Goal: Task Accomplishment & Management: Complete application form

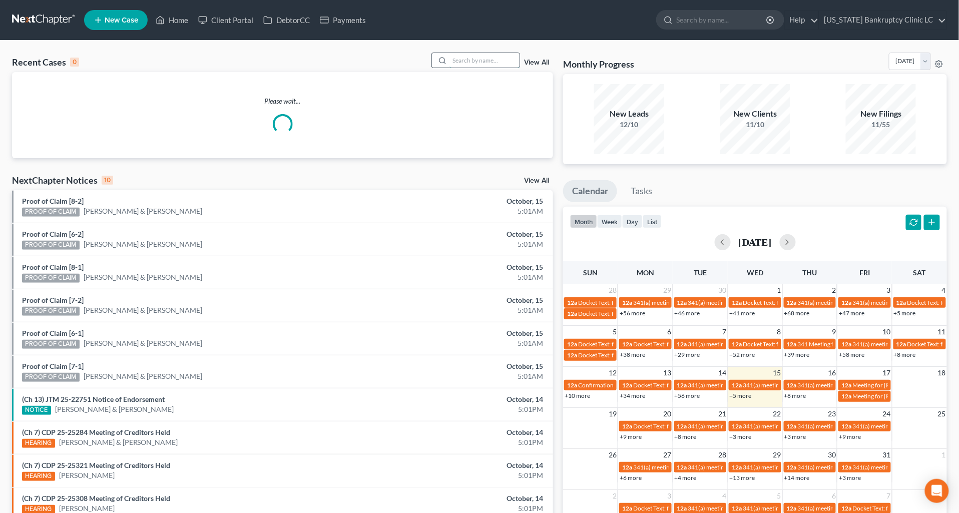
click at [483, 57] on input "search" at bounding box center [484, 60] width 70 height 15
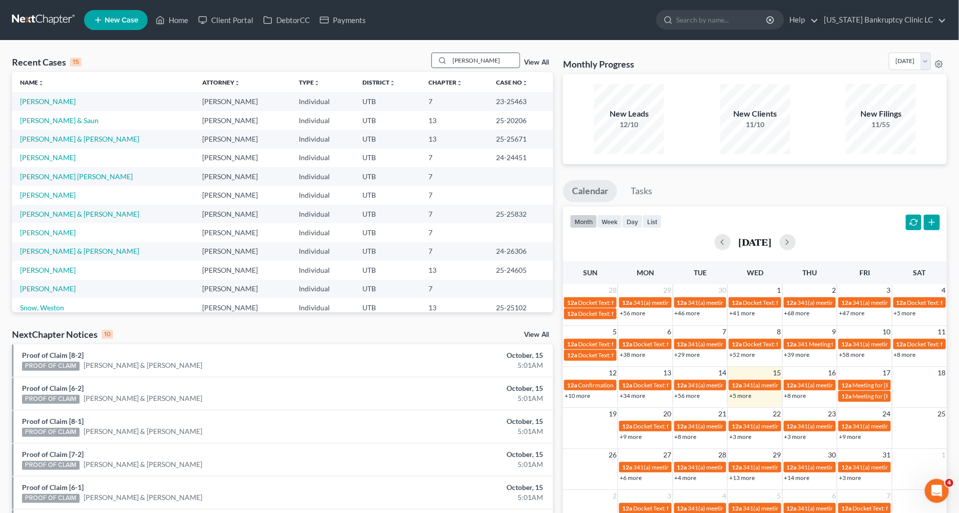
type input "[PERSON_NAME]"
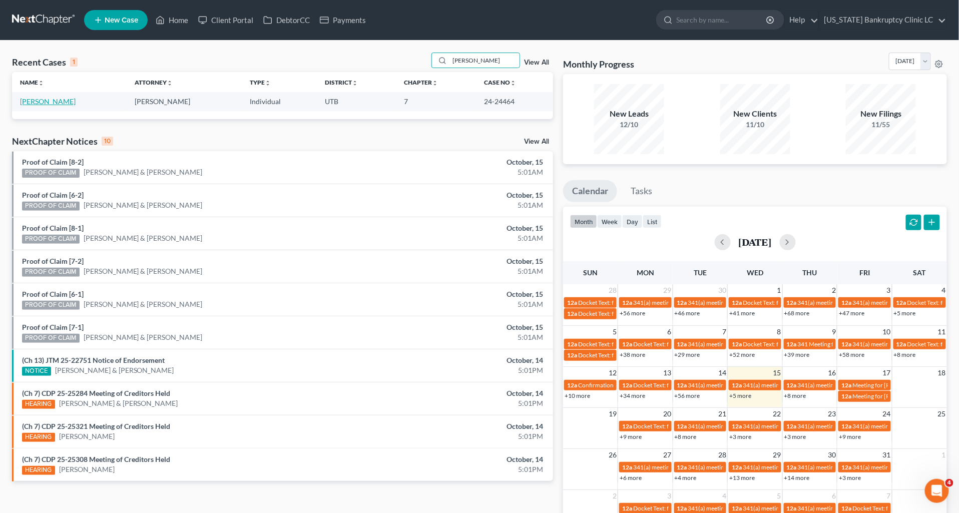
click at [42, 103] on link "[PERSON_NAME]" at bounding box center [48, 101] width 56 height 9
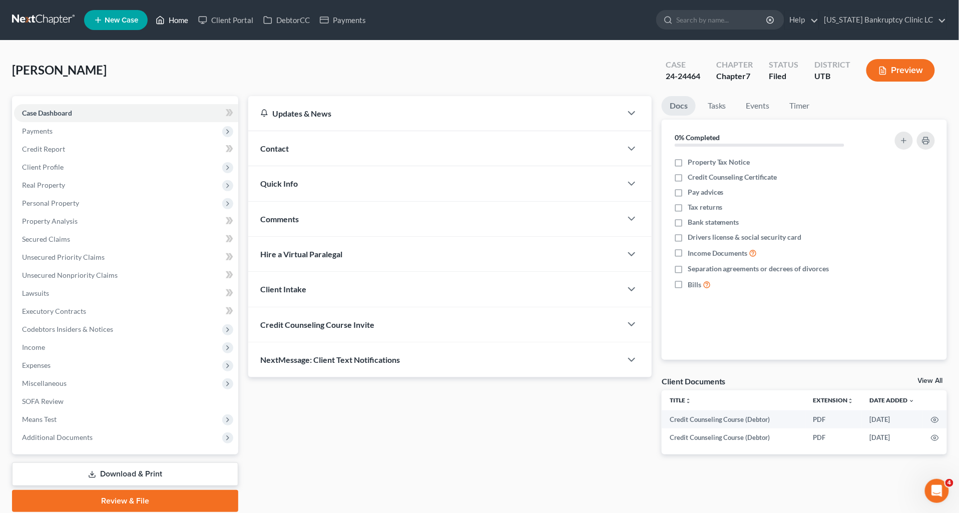
click at [164, 22] on icon at bounding box center [160, 20] width 9 height 12
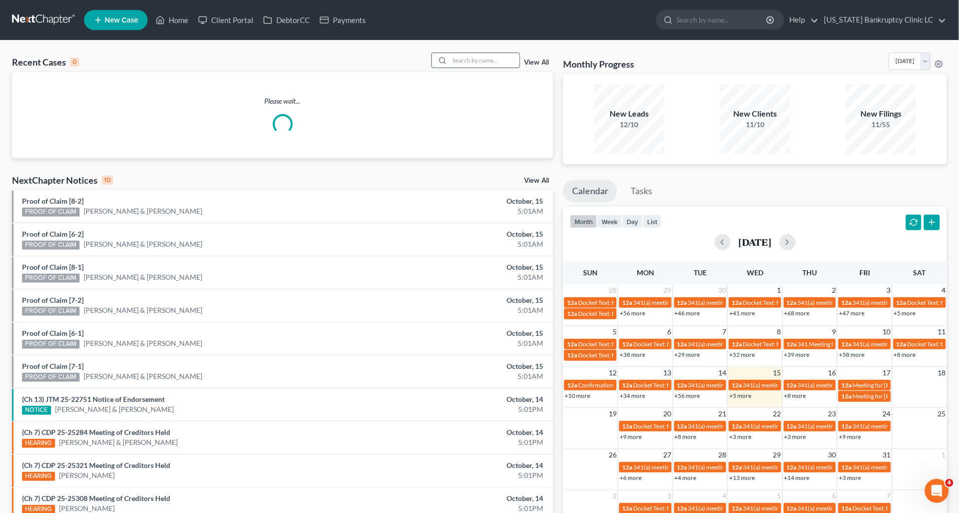
click at [468, 61] on input "search" at bounding box center [484, 60] width 70 height 15
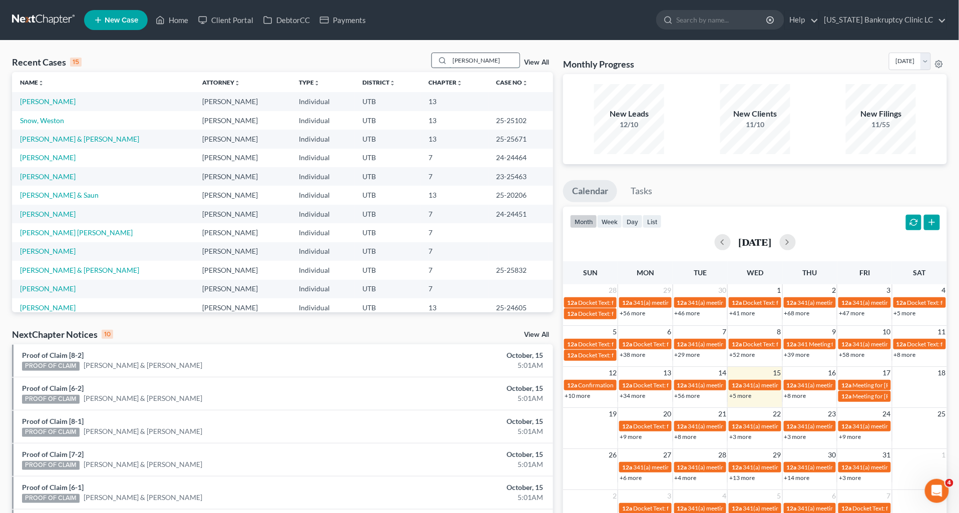
type input "[PERSON_NAME]"
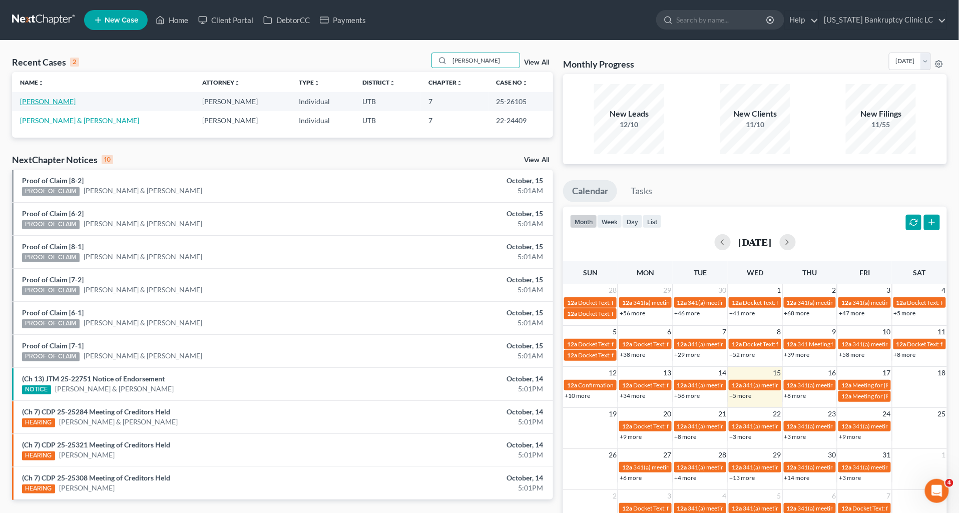
click at [56, 103] on link "[PERSON_NAME]" at bounding box center [48, 101] width 56 height 9
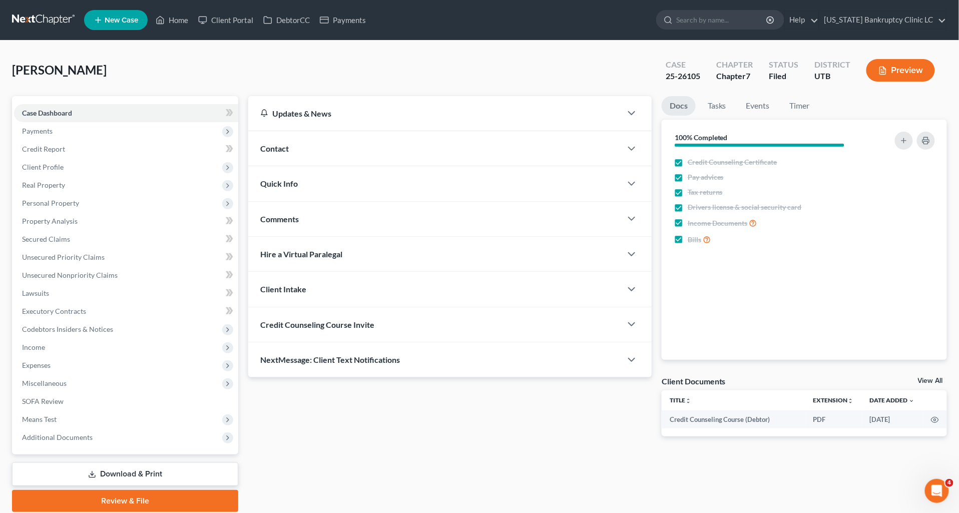
click at [363, 72] on div "[PERSON_NAME] Upgraded Case 25-26105 Chapter Chapter 7 Status [GEOGRAPHIC_DATA]…" at bounding box center [479, 75] width 935 height 44
click at [286, 76] on div "[PERSON_NAME] Upgraded Case 25-26105 Chapter Chapter 7 Status [GEOGRAPHIC_DATA]…" at bounding box center [479, 75] width 935 height 44
drag, startPoint x: 304, startPoint y: 61, endPoint x: 213, endPoint y: 123, distance: 110.5
click at [304, 61] on div "[PERSON_NAME] Upgraded Case 25-26105 Chapter Chapter 7 Status [GEOGRAPHIC_DATA]…" at bounding box center [479, 75] width 935 height 44
click at [74, 161] on span "Client Profile" at bounding box center [126, 167] width 224 height 18
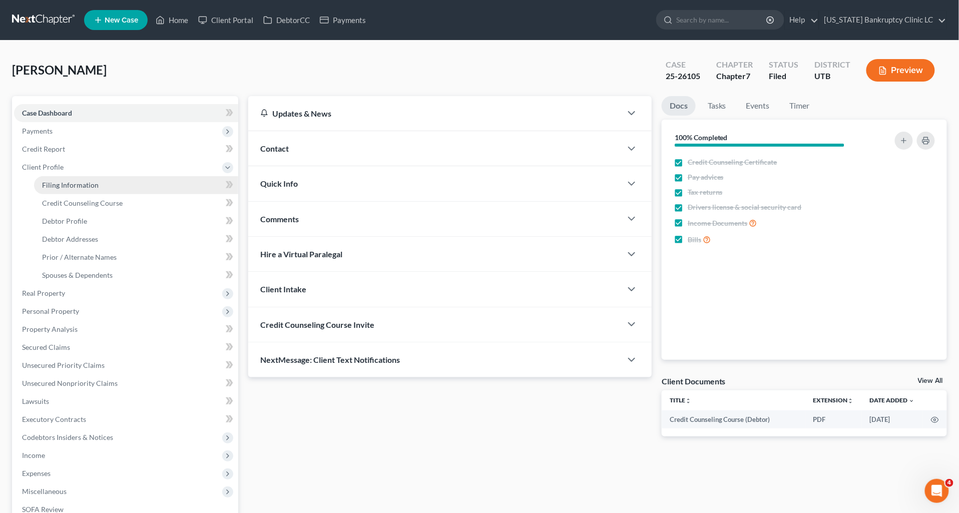
click at [71, 184] on span "Filing Information" at bounding box center [70, 185] width 57 height 9
select select "1"
select select "0"
select select "46"
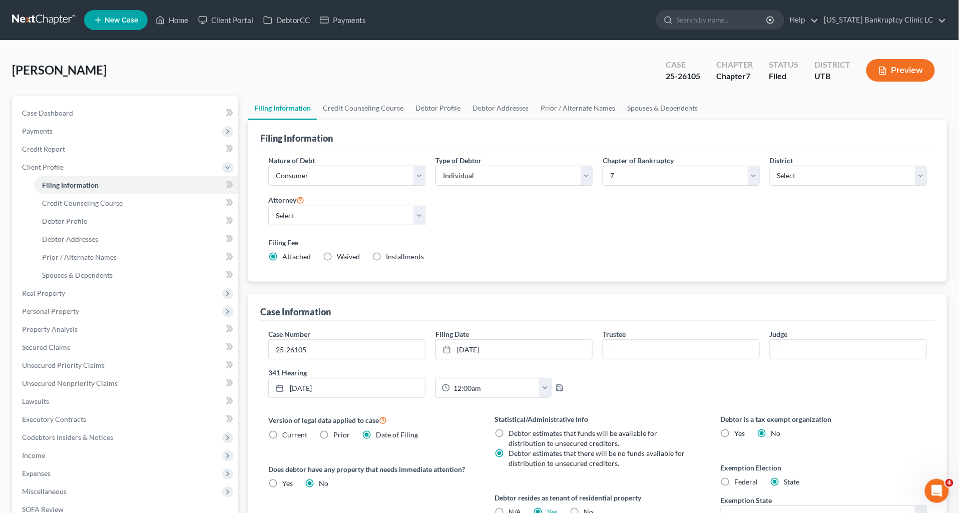
click at [620, 249] on div "Filing Fee Attached Waived Waived Installments Installments" at bounding box center [597, 249] width 659 height 25
click at [282, 68] on div "[PERSON_NAME] Upgraded Case 25-26105 Chapter Chapter 7 Status [GEOGRAPHIC_DATA]…" at bounding box center [479, 75] width 935 height 44
click at [59, 310] on span "Personal Property" at bounding box center [50, 311] width 57 height 9
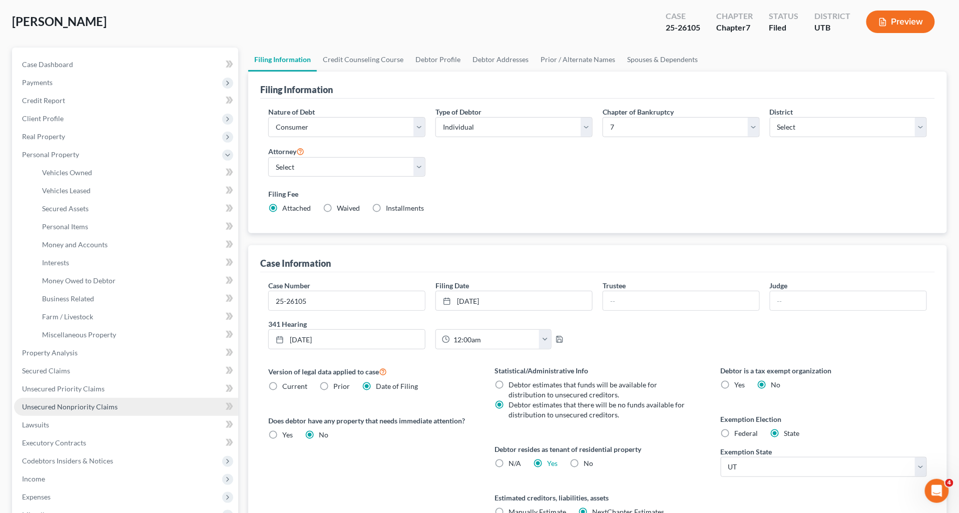
scroll to position [56, 0]
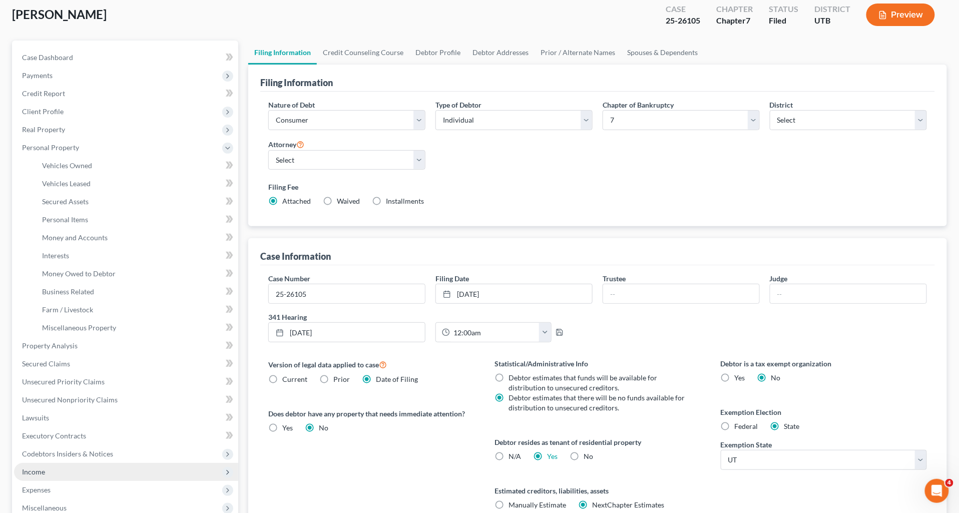
click at [47, 467] on span "Income" at bounding box center [126, 472] width 224 height 18
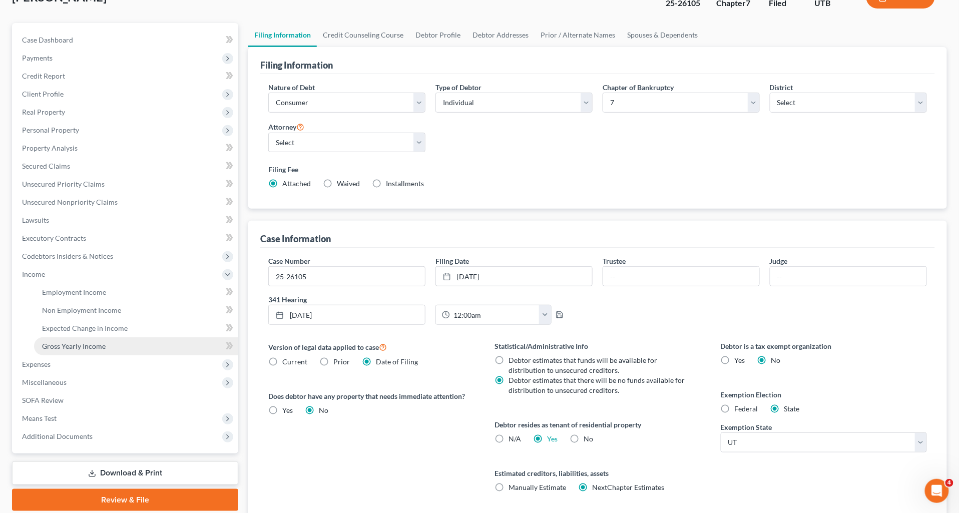
scroll to position [111, 0]
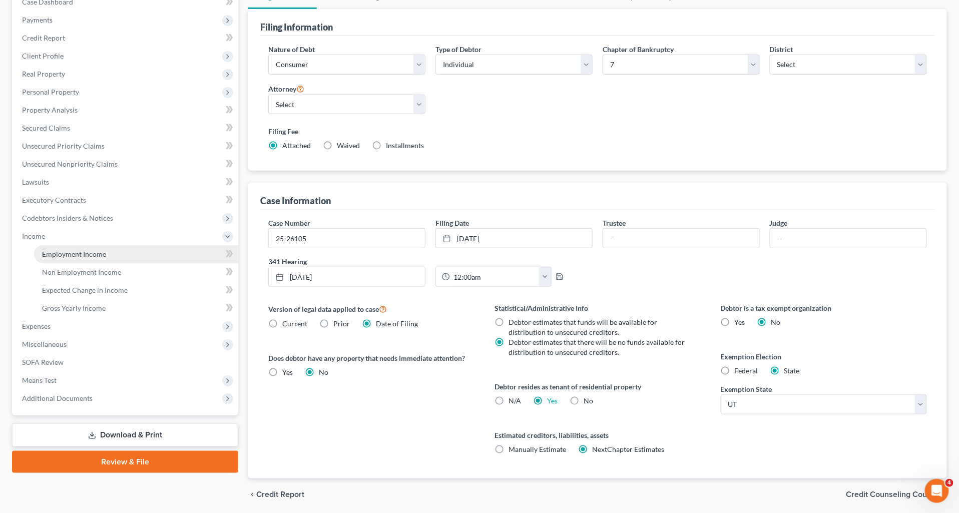
click at [100, 256] on span "Employment Income" at bounding box center [74, 254] width 64 height 9
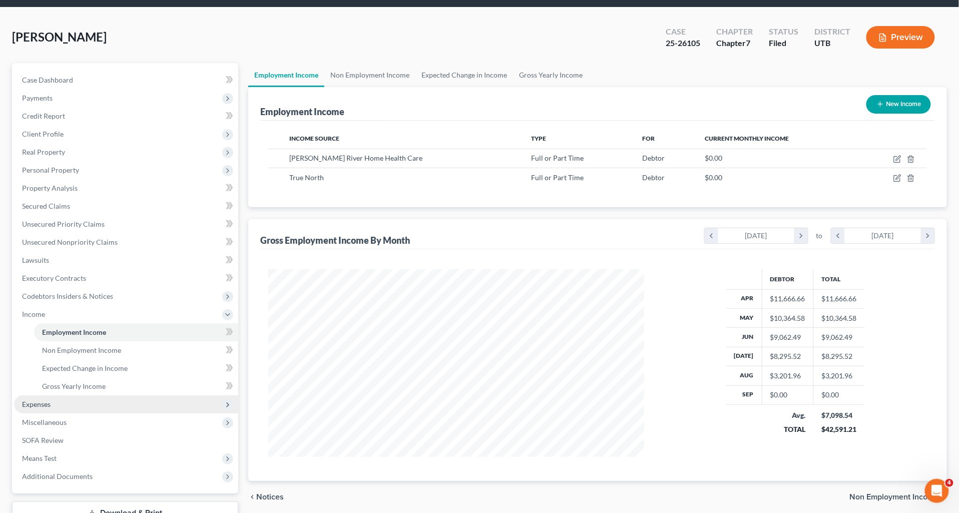
scroll to position [108, 0]
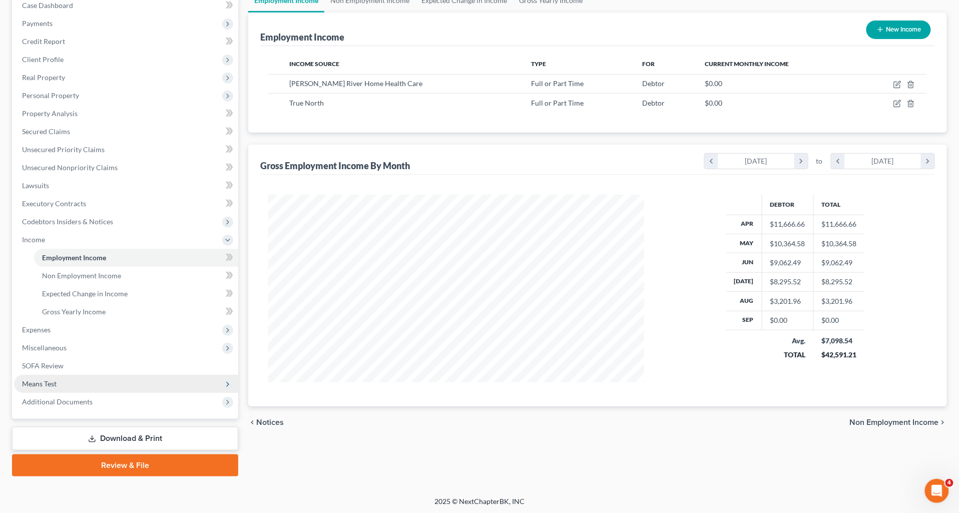
click at [69, 376] on span "Means Test" at bounding box center [126, 384] width 224 height 18
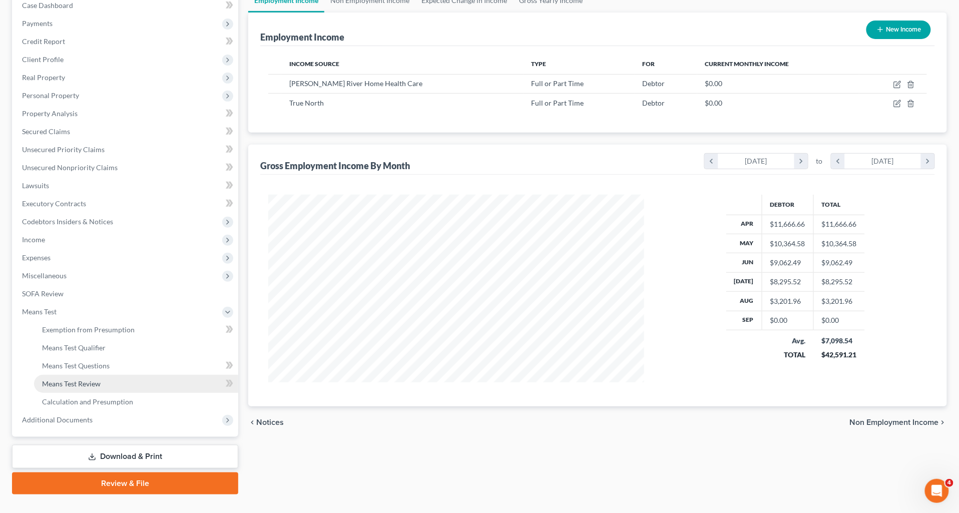
click at [115, 383] on link "Means Test Review" at bounding box center [136, 384] width 204 height 18
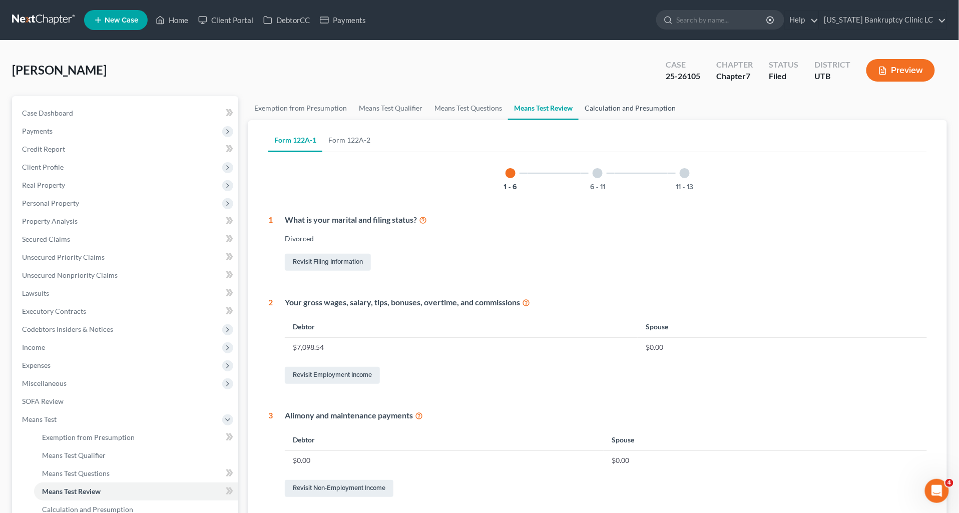
click at [626, 106] on link "Calculation and Presumption" at bounding box center [630, 108] width 103 height 24
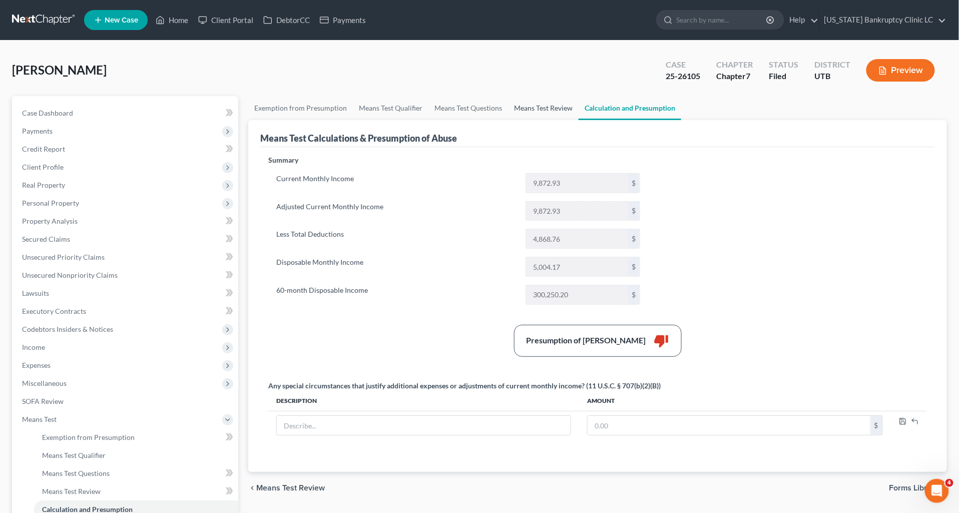
click at [553, 108] on link "Means Test Review" at bounding box center [543, 108] width 71 height 24
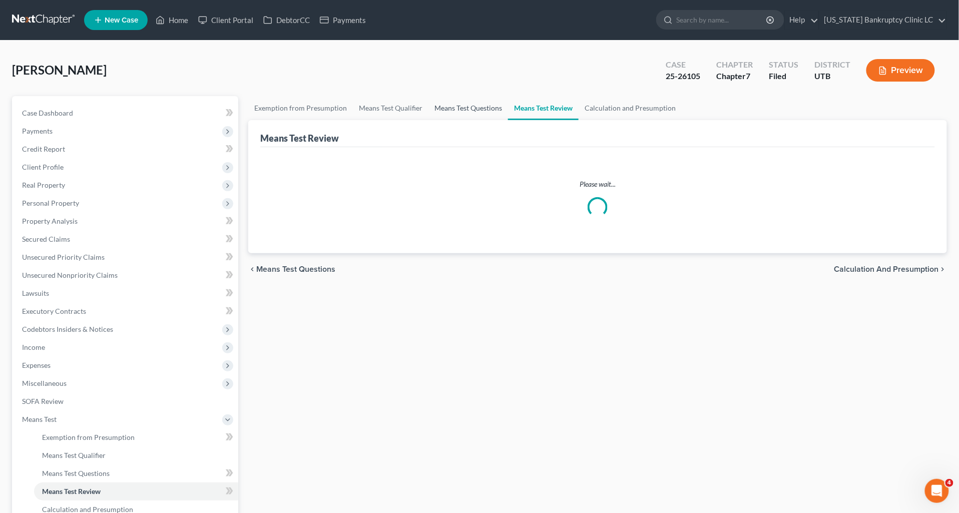
click at [464, 106] on link "Means Test Questions" at bounding box center [468, 108] width 80 height 24
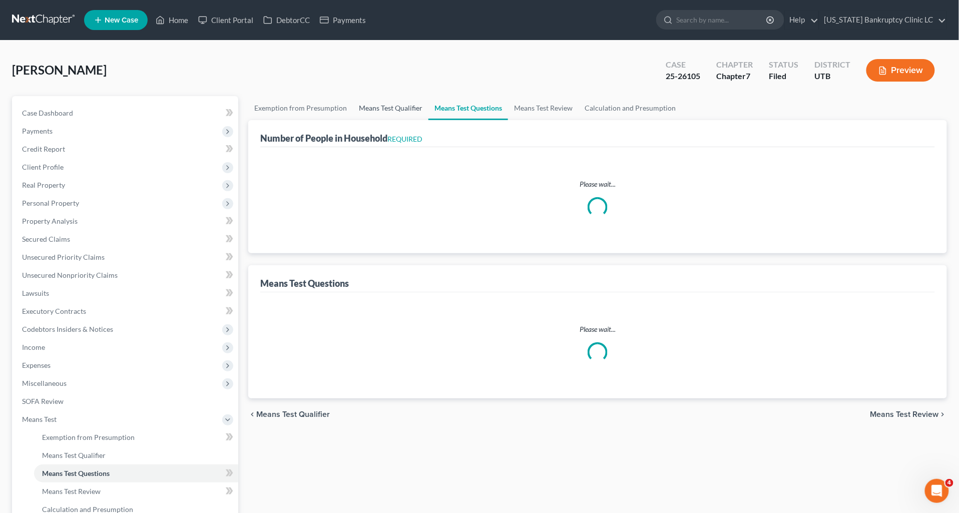
click at [390, 109] on link "Means Test Qualifier" at bounding box center [391, 108] width 76 height 24
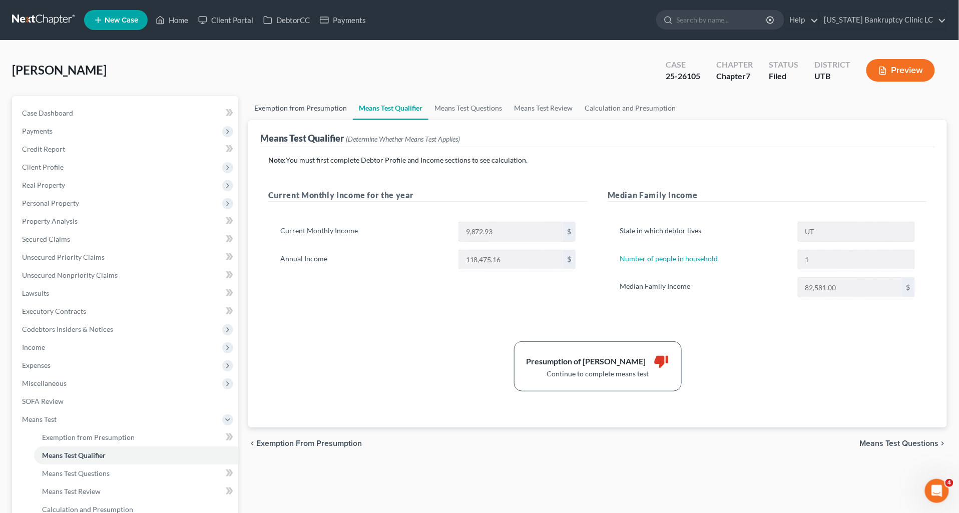
click at [297, 112] on link "Exemption from Presumption" at bounding box center [300, 108] width 105 height 24
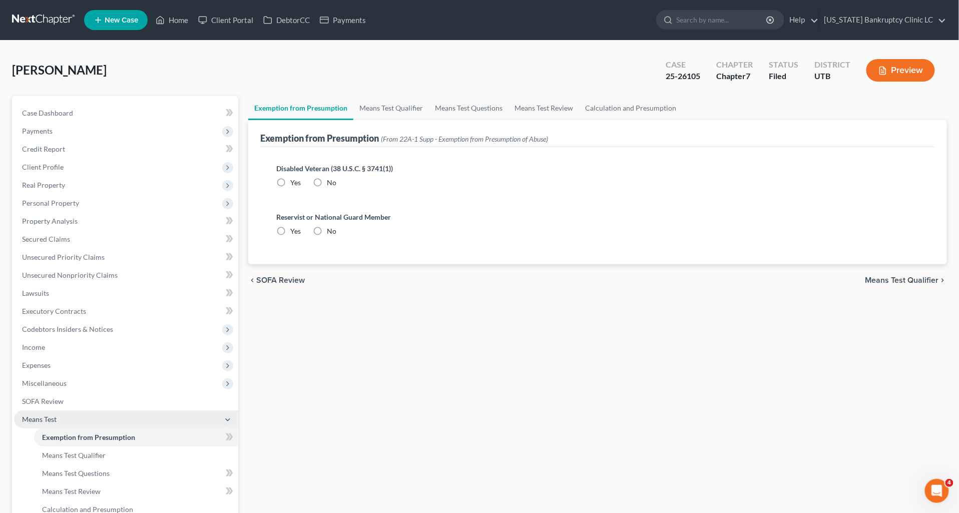
radio input "true"
click at [52, 344] on span "Income" at bounding box center [126, 347] width 224 height 18
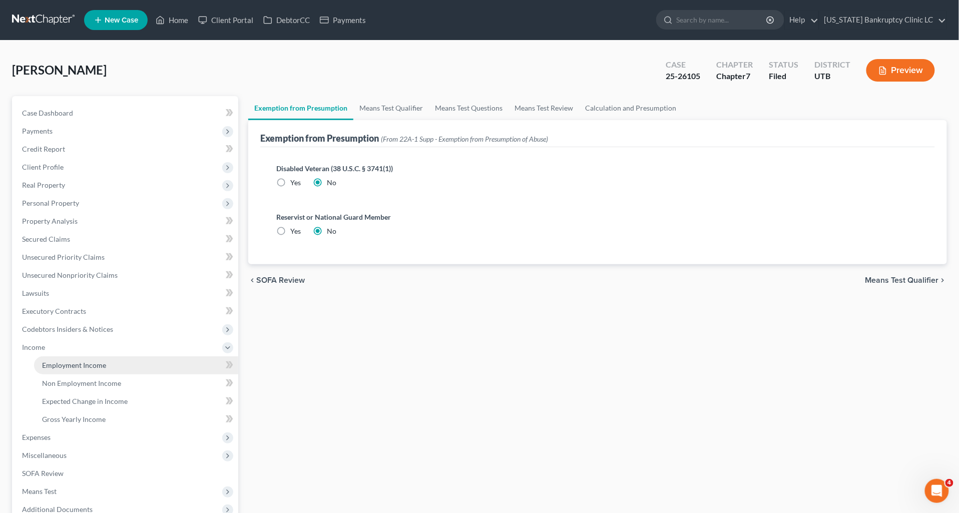
click at [54, 362] on span "Employment Income" at bounding box center [74, 365] width 64 height 9
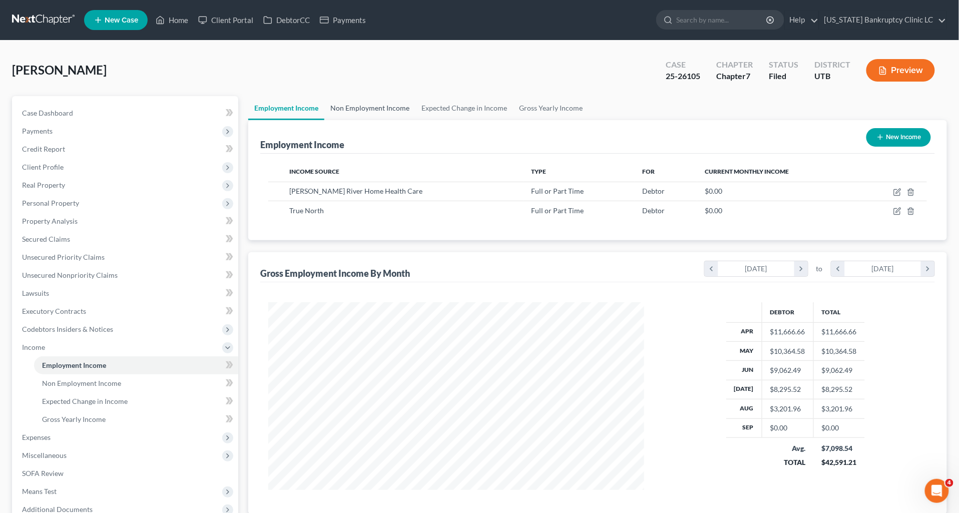
scroll to position [187, 396]
click at [371, 112] on link "Non Employment Income" at bounding box center [369, 108] width 91 height 24
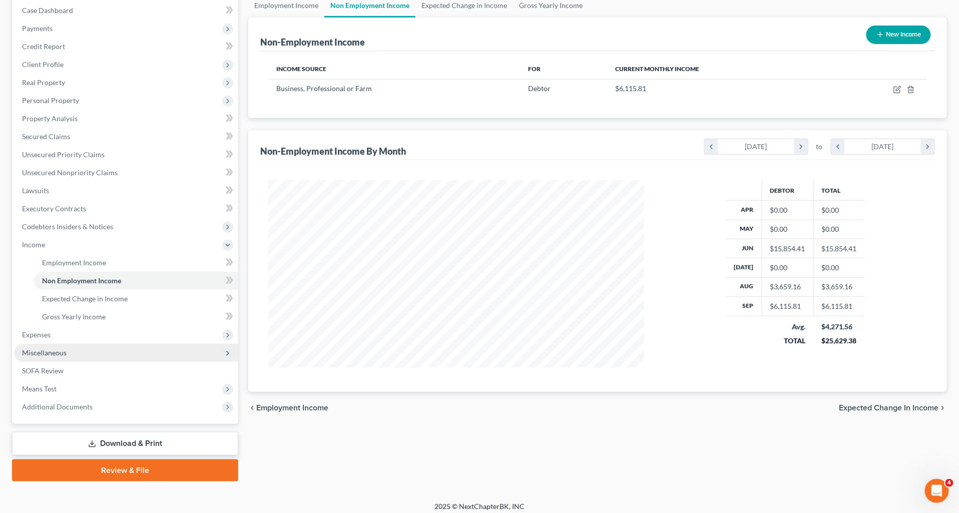
scroll to position [108, 0]
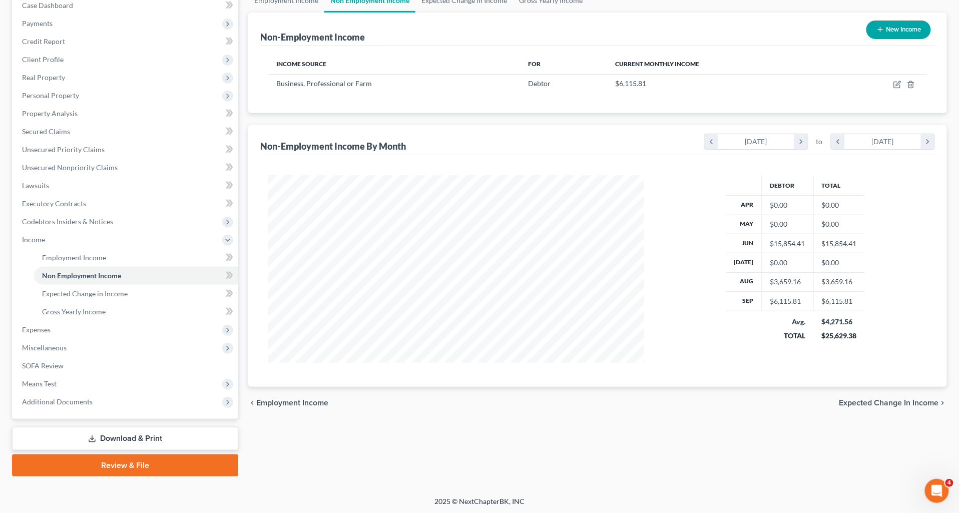
click at [98, 438] on link "Download & Print" at bounding box center [125, 439] width 226 height 24
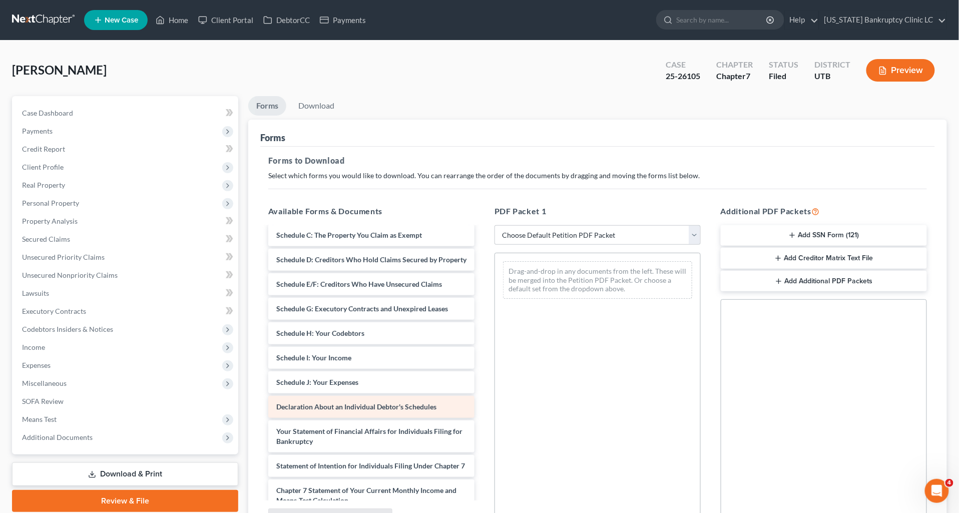
scroll to position [111, 0]
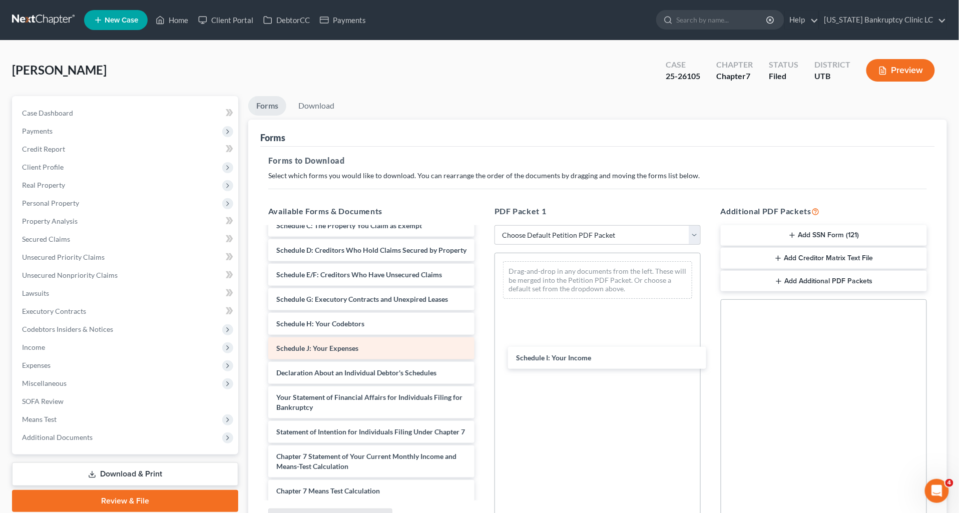
drag, startPoint x: 322, startPoint y: 361, endPoint x: 374, endPoint y: 358, distance: 52.6
click at [482, 361] on div "Schedule I: Your Income Credit Counseling Course (Debtor) Voluntary Petition fo…" at bounding box center [371, 364] width 222 height 494
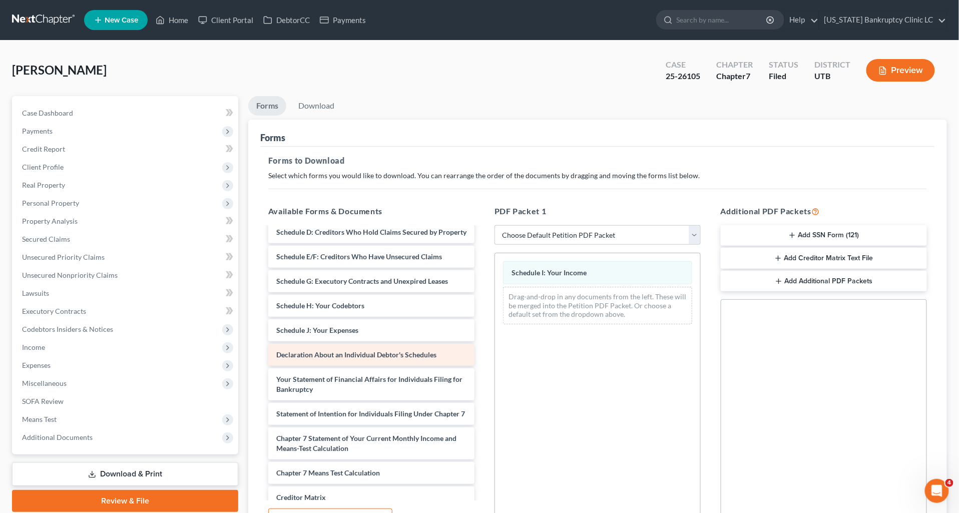
scroll to position [167, 0]
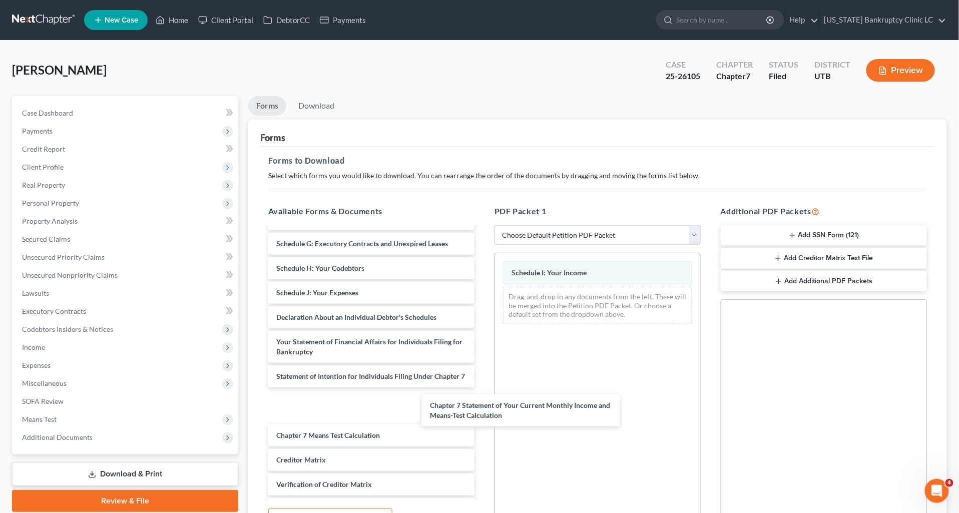
drag, startPoint x: 340, startPoint y: 426, endPoint x: 478, endPoint y: 410, distance: 139.0
click at [482, 397] on div "Chapter 7 Statement of Your Current Monthly Income and Means-Test Calculation C…" at bounding box center [371, 308] width 222 height 494
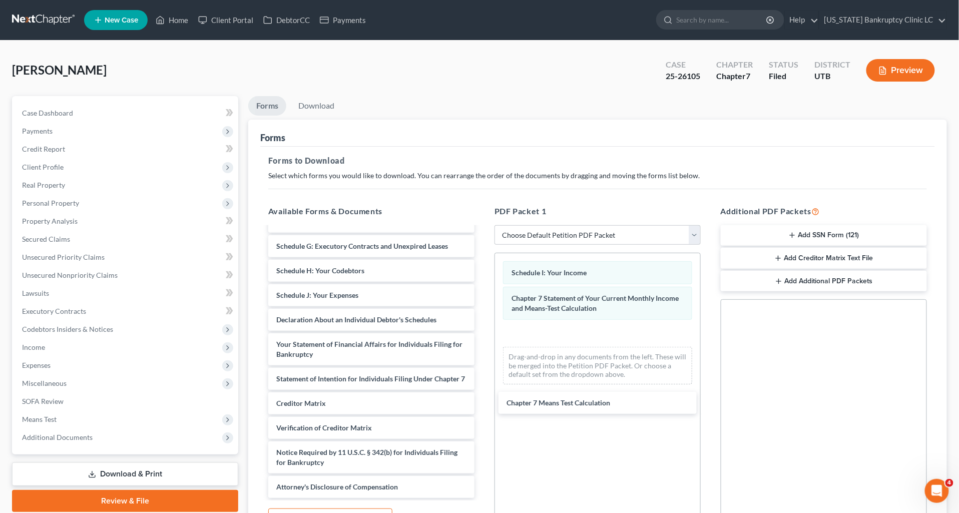
drag, startPoint x: 334, startPoint y: 424, endPoint x: 569, endPoint y: 404, distance: 235.6
click at [482, 406] on div "Chapter 7 Means Test Calculation Credit Counseling Course (Debtor) Voluntary Pe…" at bounding box center [371, 281] width 222 height 434
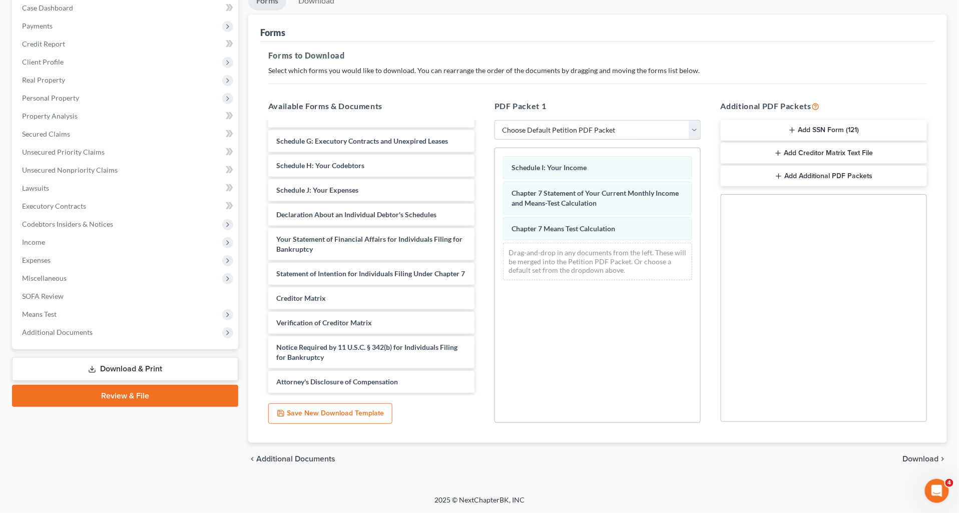
click at [926, 455] on span "Download" at bounding box center [921, 459] width 36 height 8
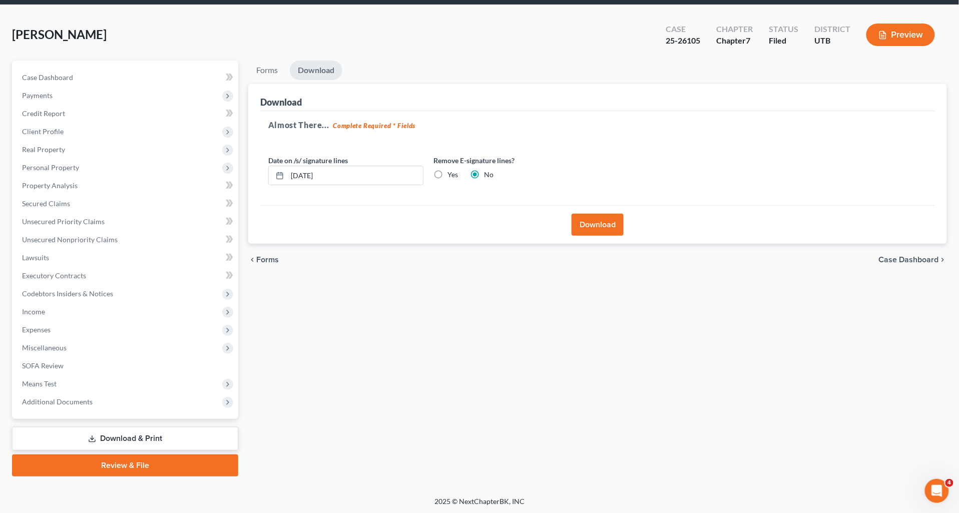
click at [593, 222] on button "Download" at bounding box center [598, 225] width 52 height 22
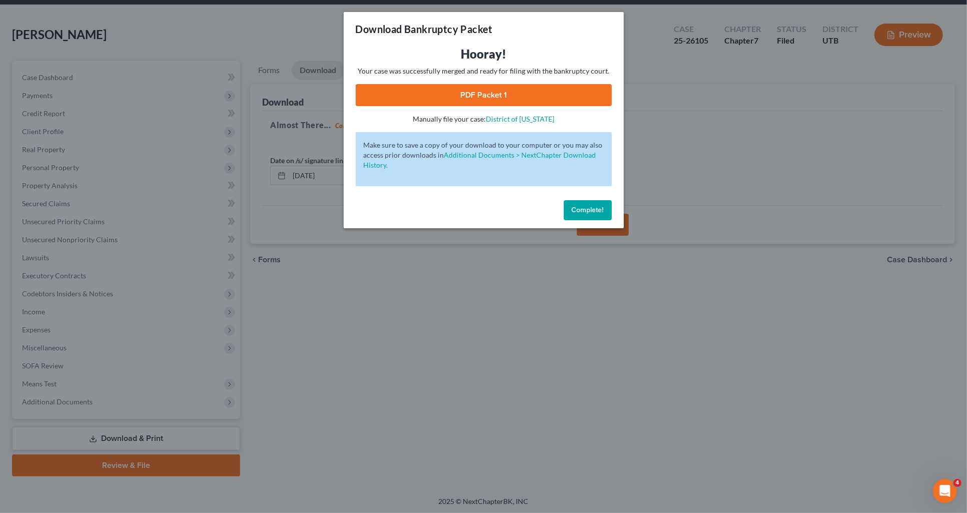
click at [491, 87] on link "PDF Packet 1" at bounding box center [484, 95] width 256 height 22
click at [593, 206] on span "Complete!" at bounding box center [588, 210] width 32 height 9
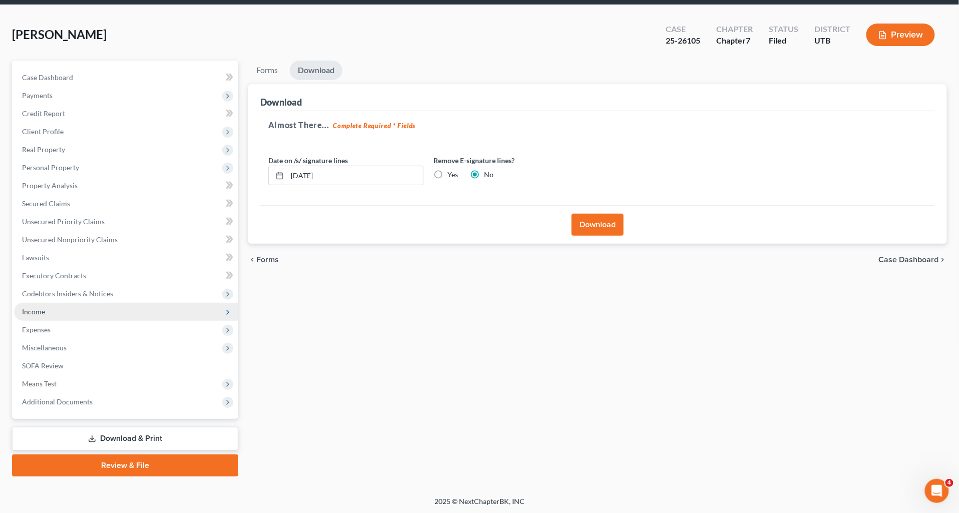
click at [52, 314] on span "Income" at bounding box center [126, 312] width 224 height 18
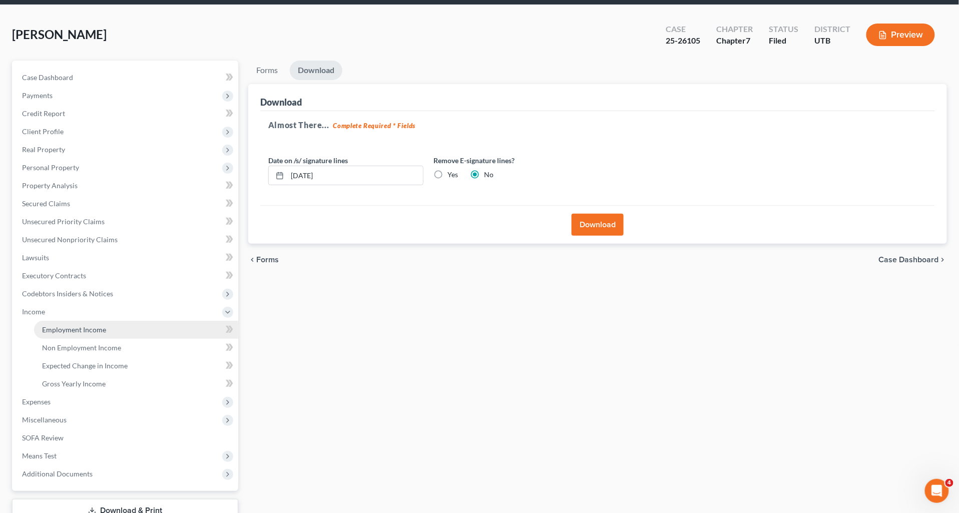
click at [55, 326] on span "Employment Income" at bounding box center [74, 329] width 64 height 9
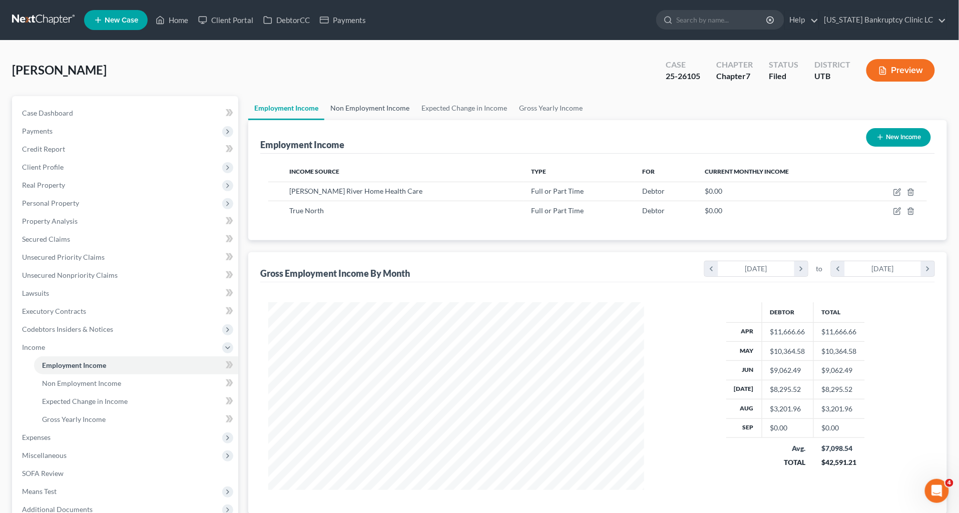
scroll to position [187, 396]
click at [454, 106] on link "Expected Change in Income" at bounding box center [464, 108] width 98 height 24
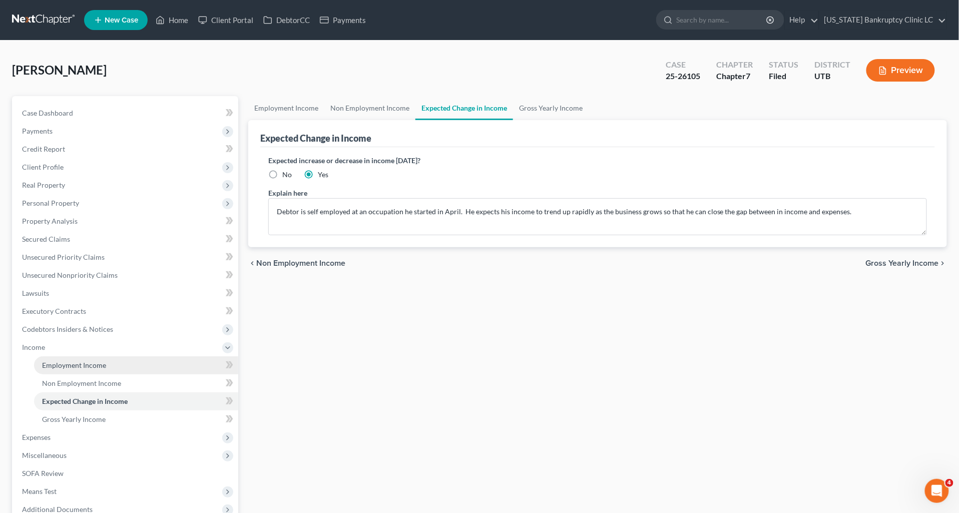
click at [73, 365] on span "Employment Income" at bounding box center [74, 365] width 64 height 9
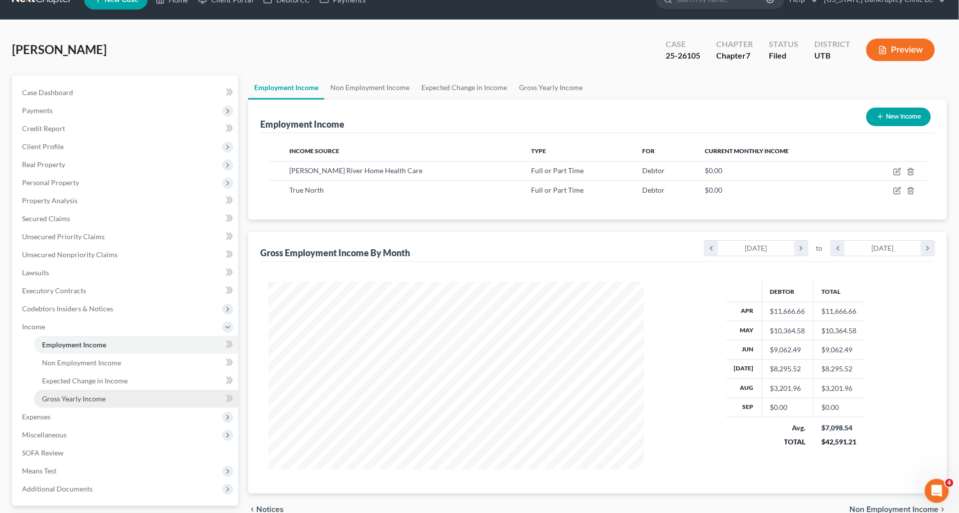
scroll to position [56, 0]
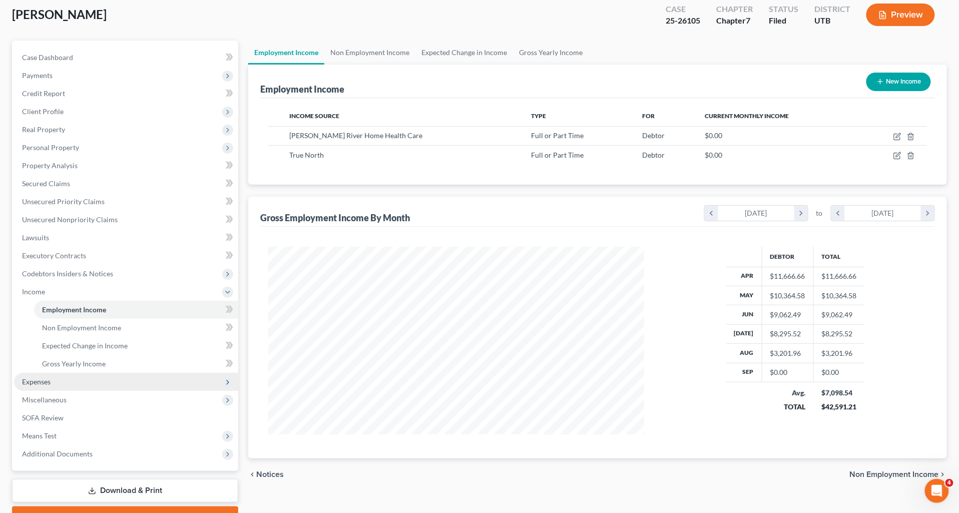
click at [39, 377] on span "Expenses" at bounding box center [36, 381] width 29 height 9
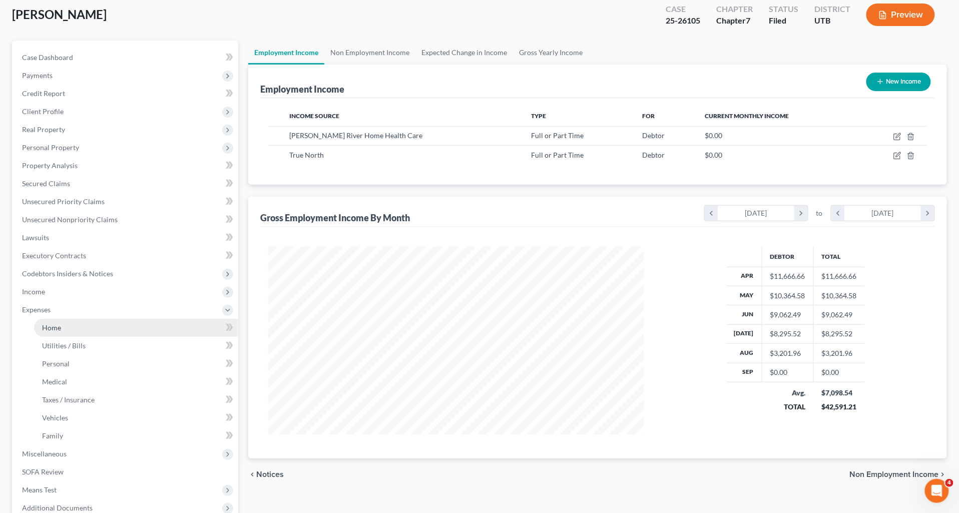
click at [59, 327] on span "Home" at bounding box center [51, 327] width 19 height 9
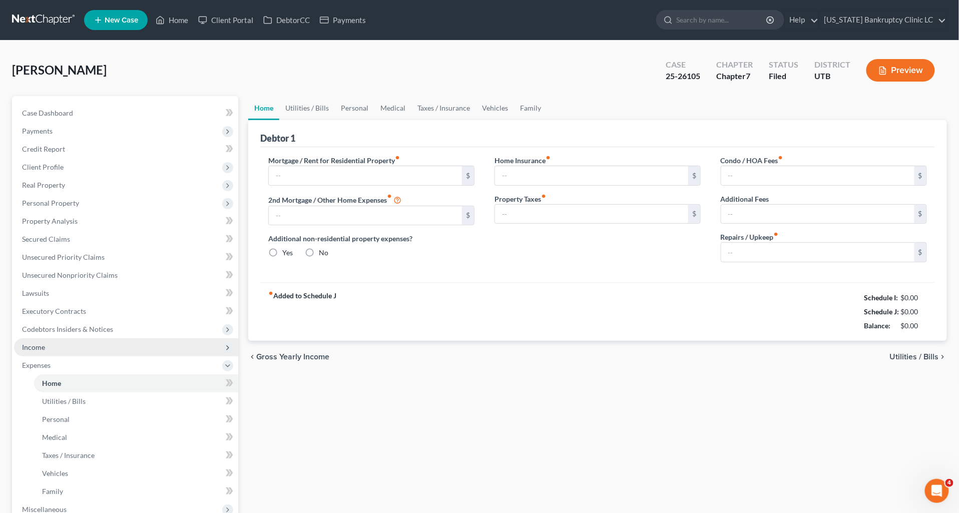
type input "2,150.00"
type input "0.00"
radio input "true"
type input "20.00"
type input "0.00"
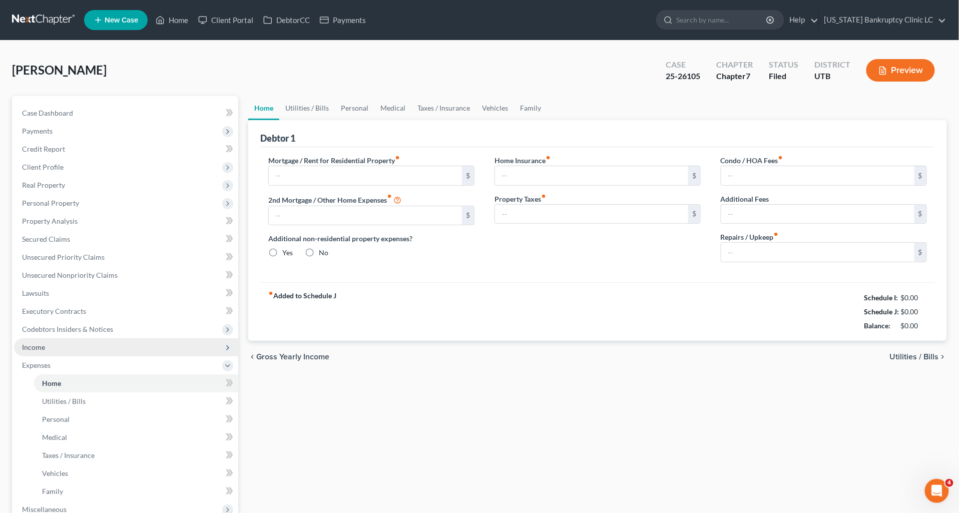
type input "0.00"
click at [33, 347] on span "Income" at bounding box center [33, 347] width 23 height 9
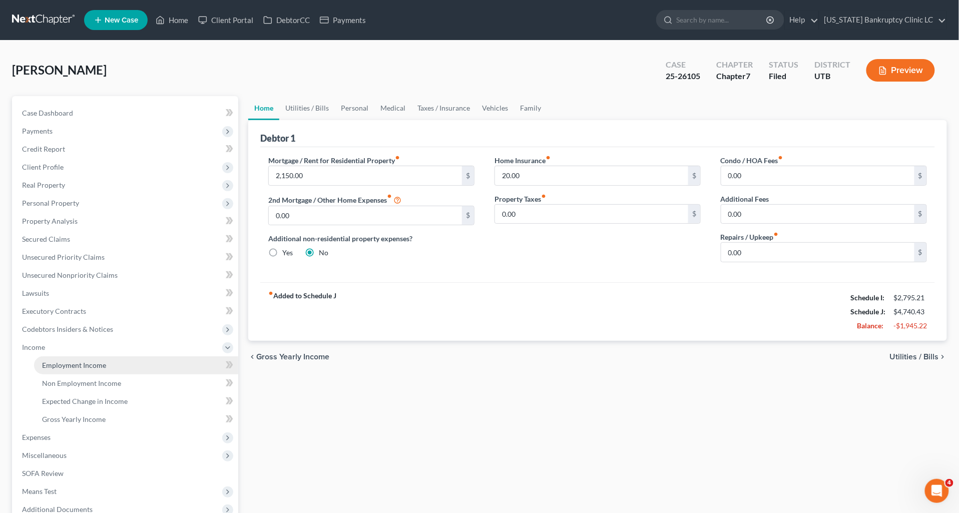
click at [97, 357] on link "Employment Income" at bounding box center [136, 365] width 204 height 18
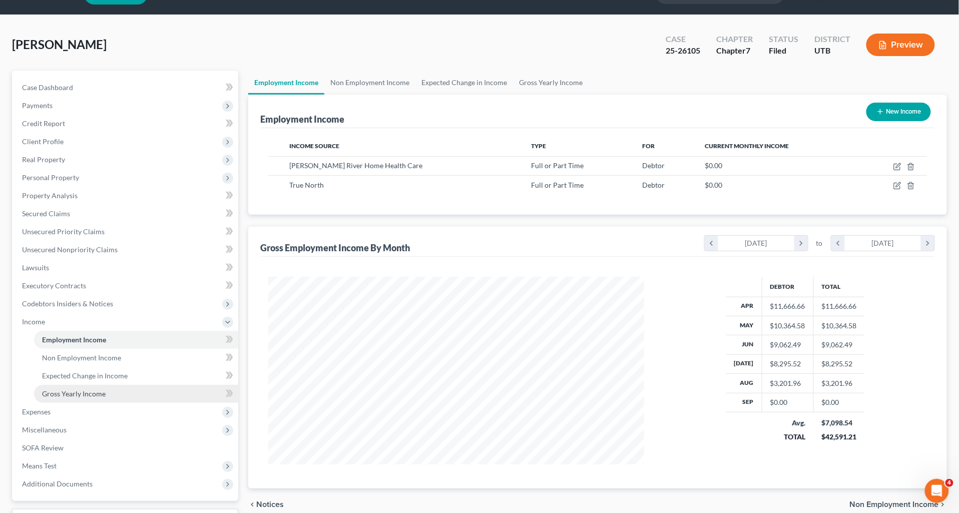
scroll to position [108, 0]
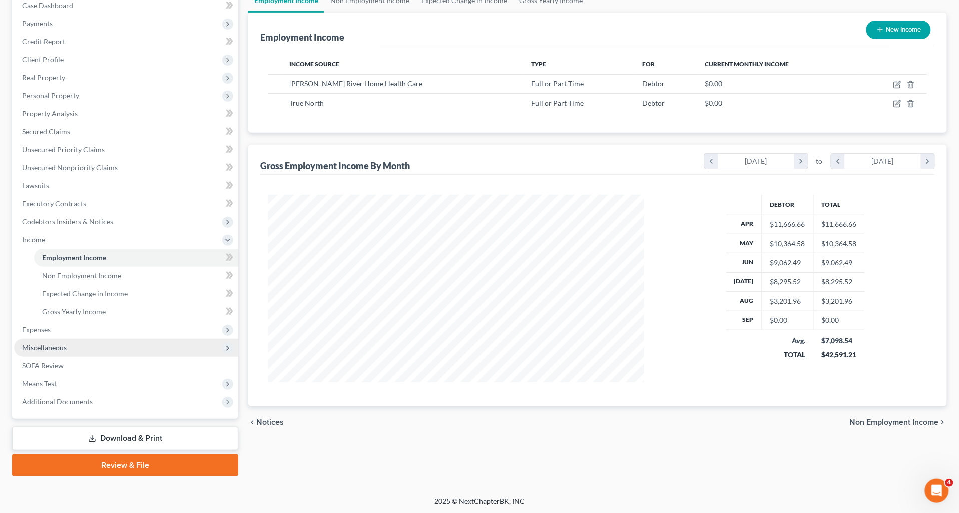
click at [75, 348] on span "Miscellaneous" at bounding box center [126, 348] width 224 height 18
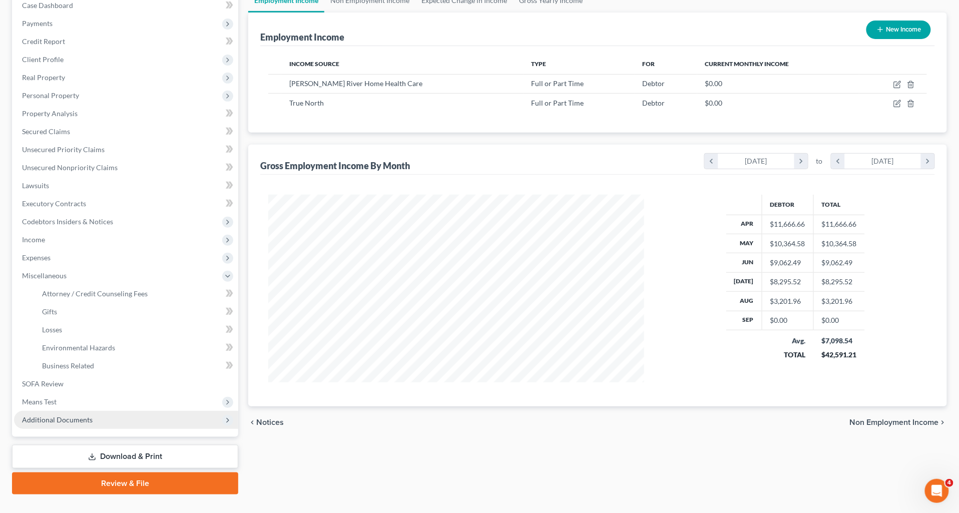
click at [51, 416] on span "Additional Documents" at bounding box center [57, 419] width 71 height 9
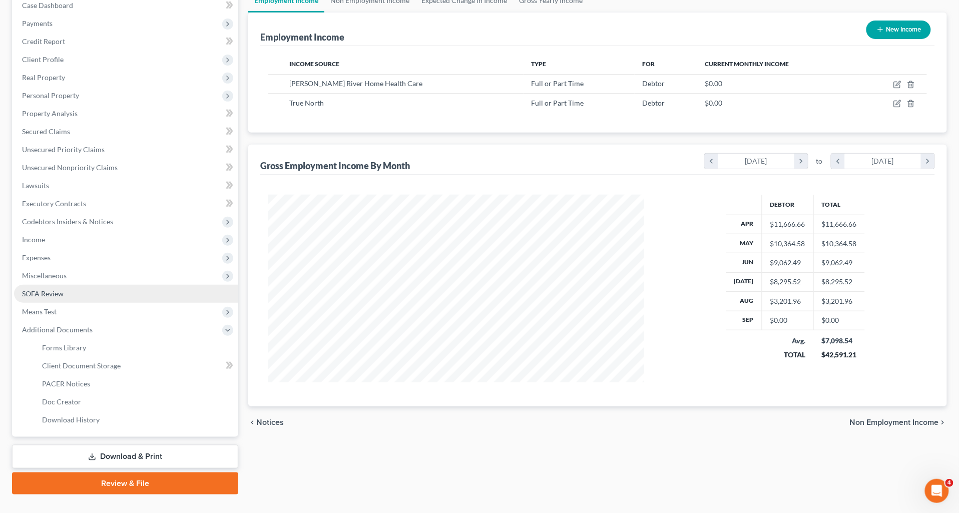
click at [57, 289] on span "SOFA Review" at bounding box center [43, 293] width 42 height 9
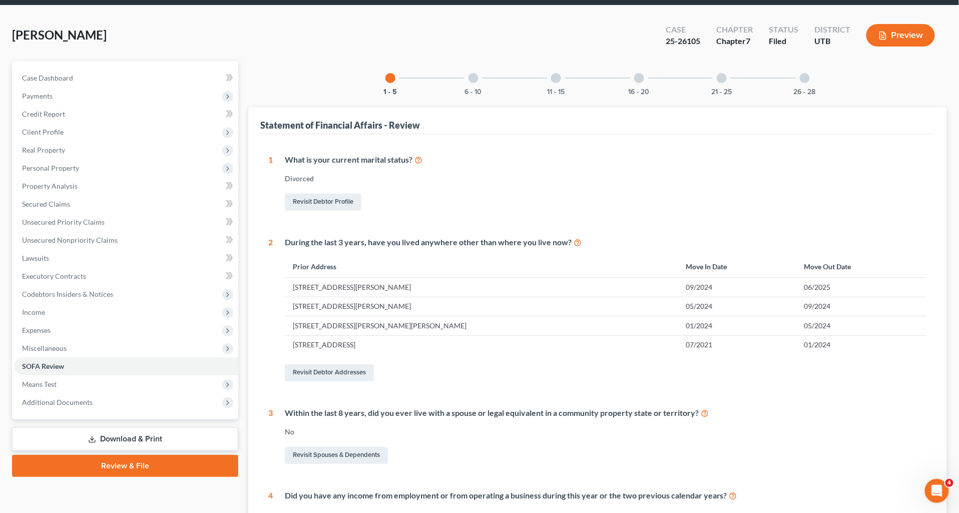
scroll to position [24, 0]
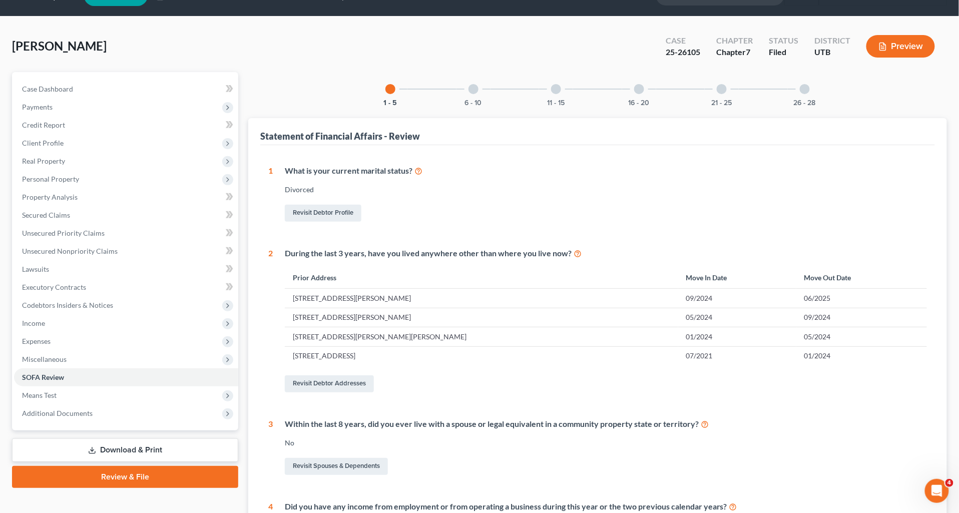
drag, startPoint x: 470, startPoint y: 90, endPoint x: 487, endPoint y: 88, distance: 16.7
click at [471, 90] on div at bounding box center [473, 89] width 10 height 10
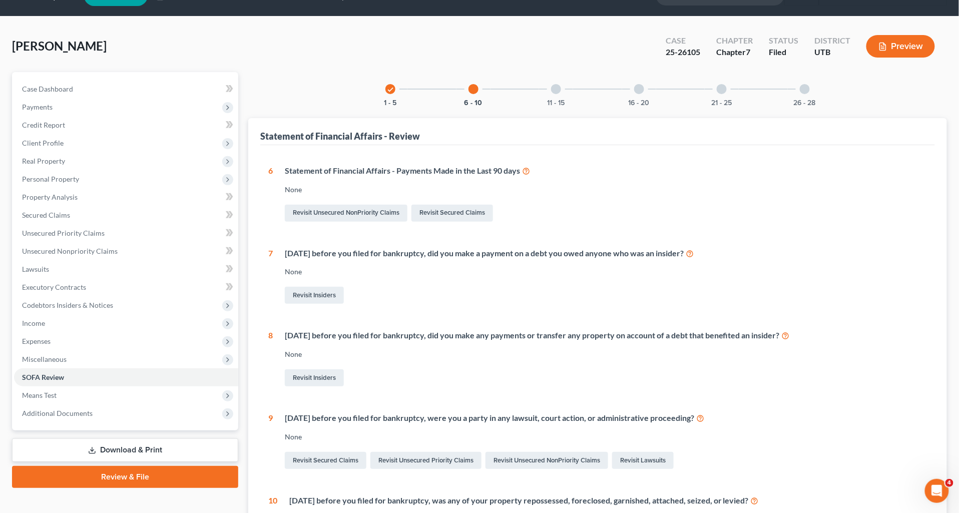
click at [804, 88] on div at bounding box center [805, 89] width 10 height 10
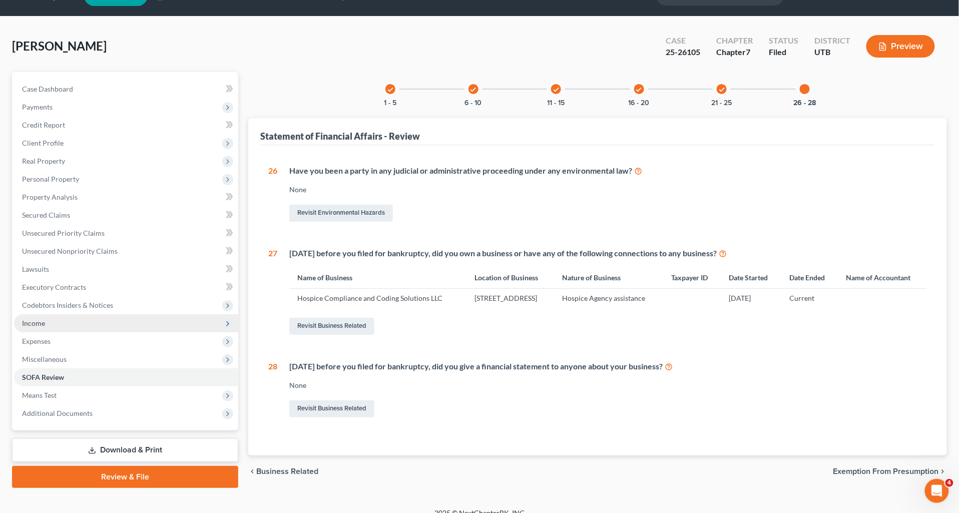
click at [56, 319] on span "Income" at bounding box center [126, 323] width 224 height 18
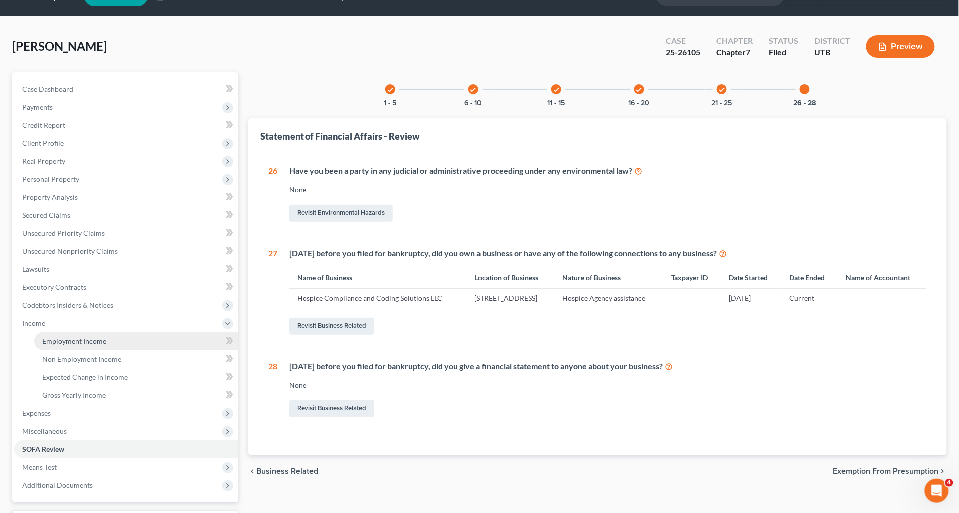
click at [68, 337] on span "Employment Income" at bounding box center [74, 341] width 64 height 9
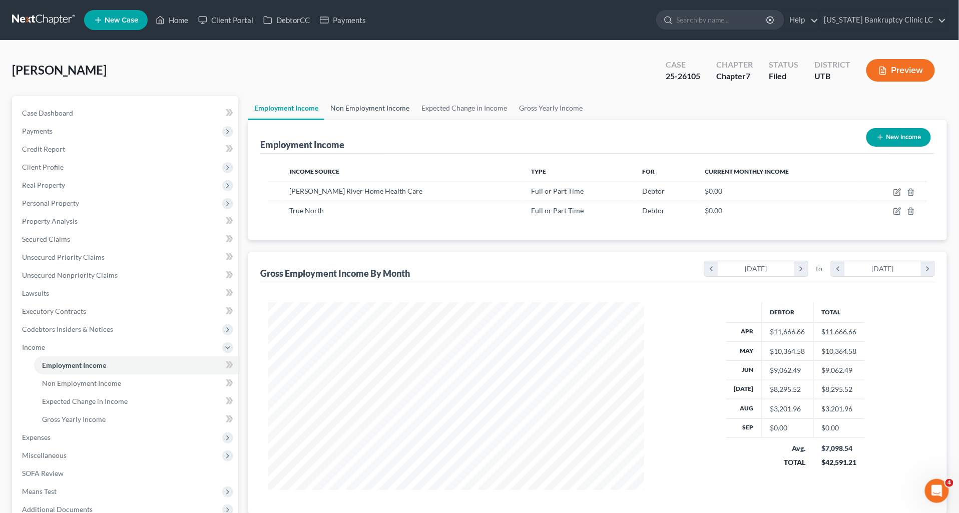
scroll to position [187, 396]
click at [367, 103] on link "Non Employment Income" at bounding box center [369, 108] width 91 height 24
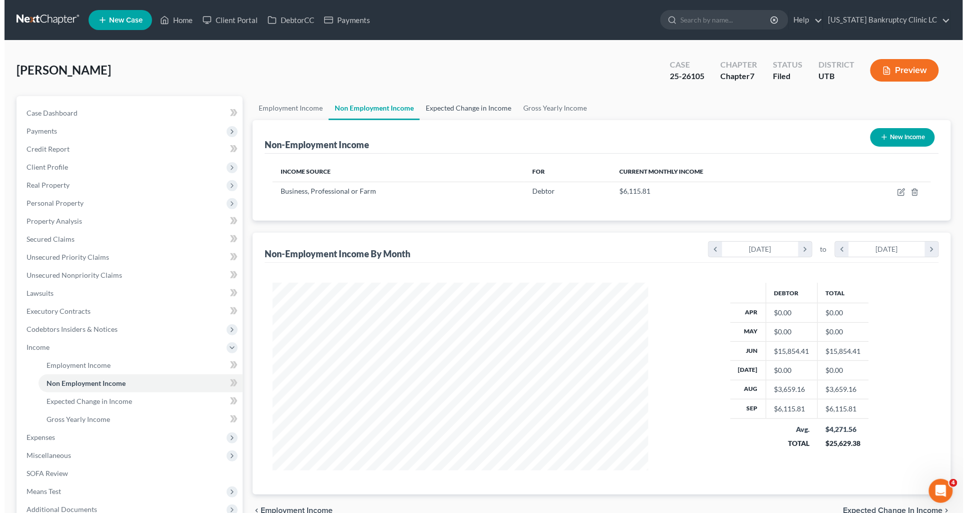
scroll to position [187, 396]
click at [894, 193] on icon "button" at bounding box center [897, 193] width 6 height 6
select select "10"
select select "0"
select select "46"
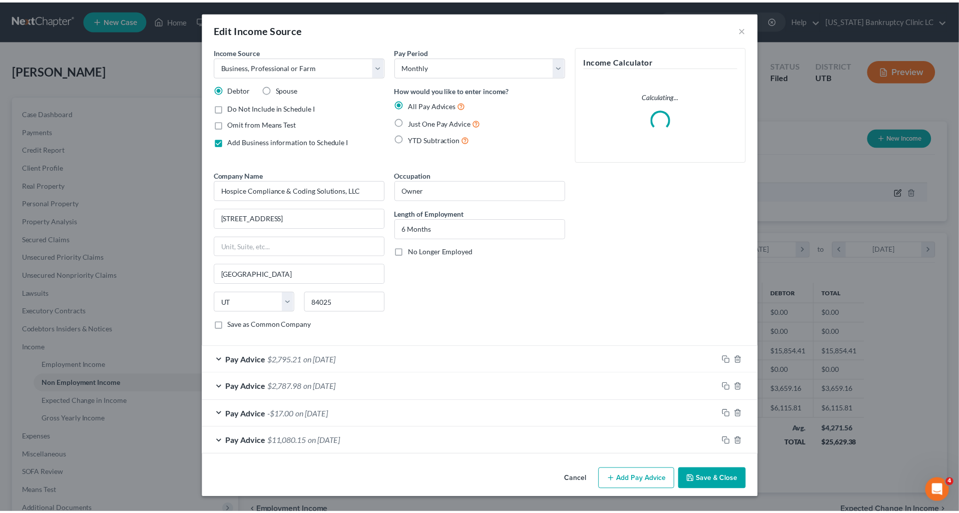
scroll to position [189, 399]
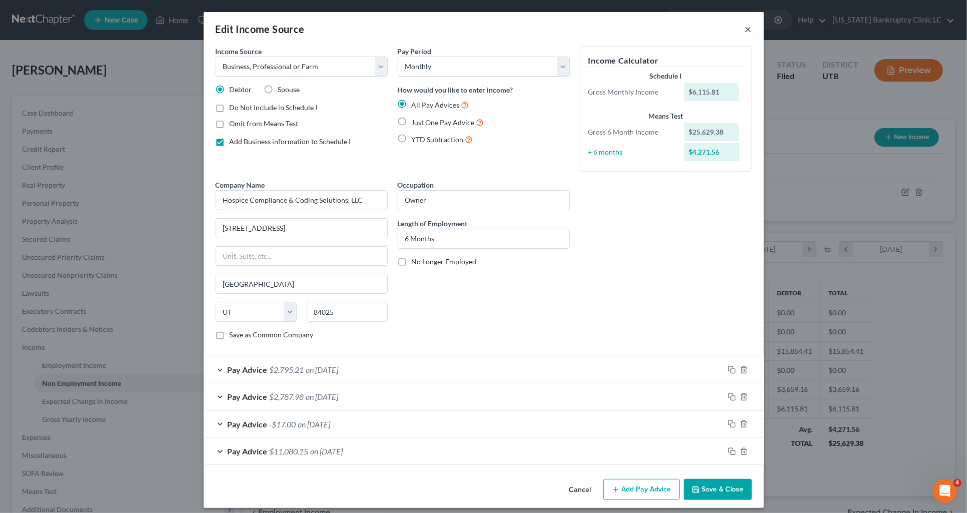
click at [747, 23] on button "×" at bounding box center [748, 29] width 7 height 12
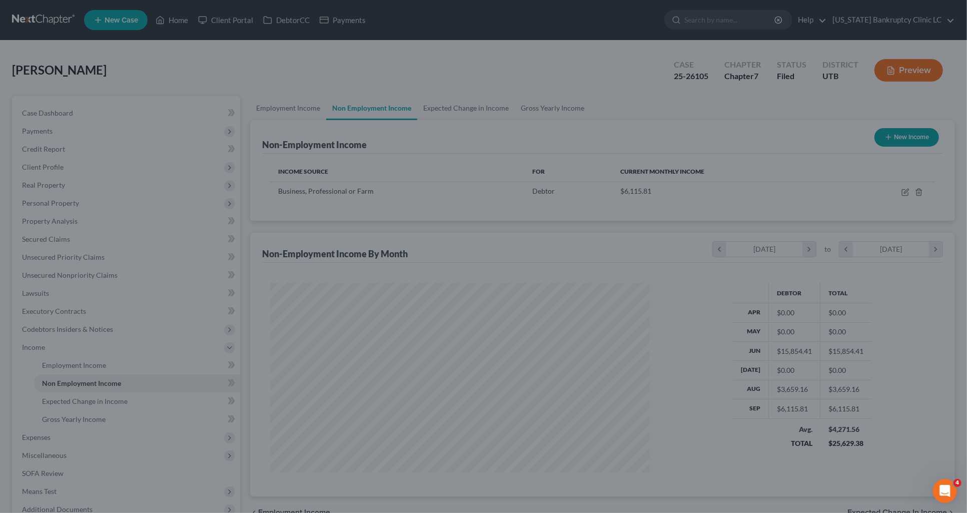
scroll to position [500323, 500115]
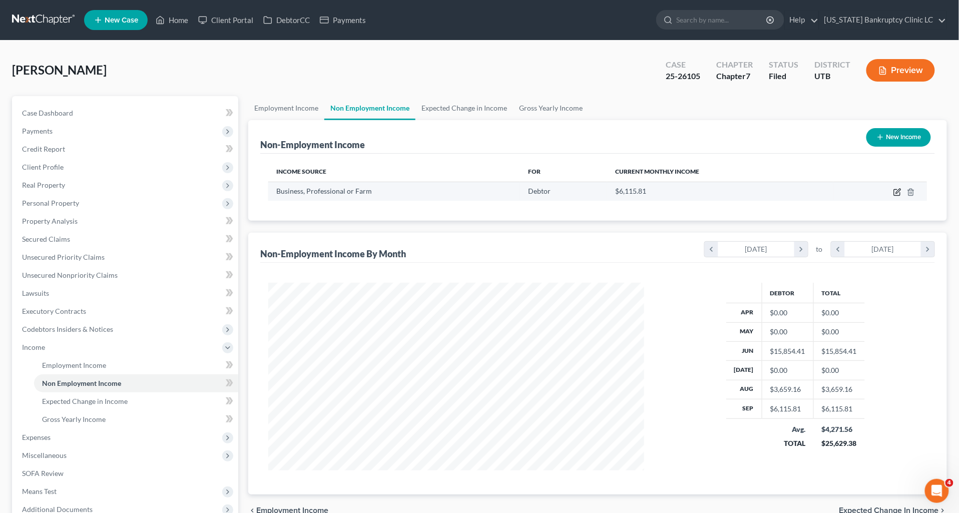
click at [897, 189] on icon "button" at bounding box center [897, 192] width 8 height 8
select select "10"
select select "0"
select select "46"
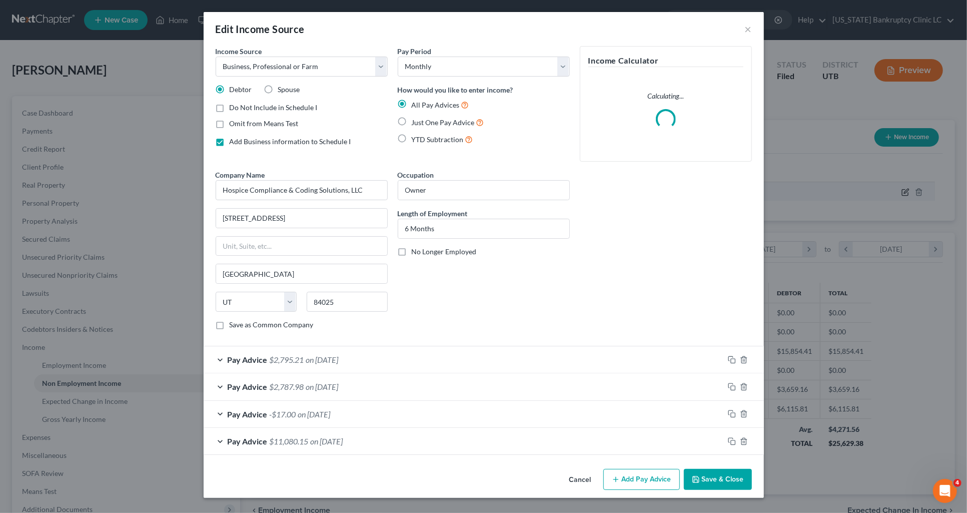
scroll to position [189, 399]
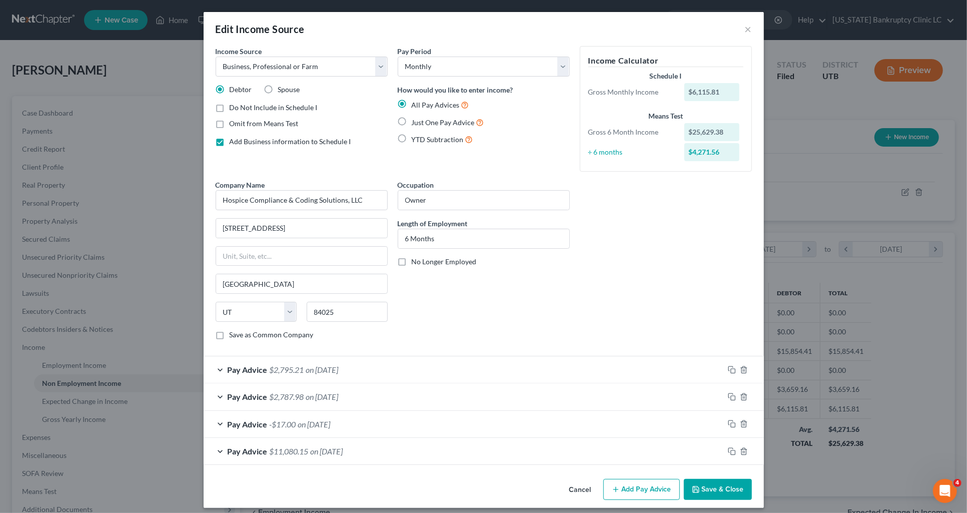
click at [409, 359] on div "Pay Advice $2,795.21 on [DATE]" at bounding box center [464, 369] width 521 height 27
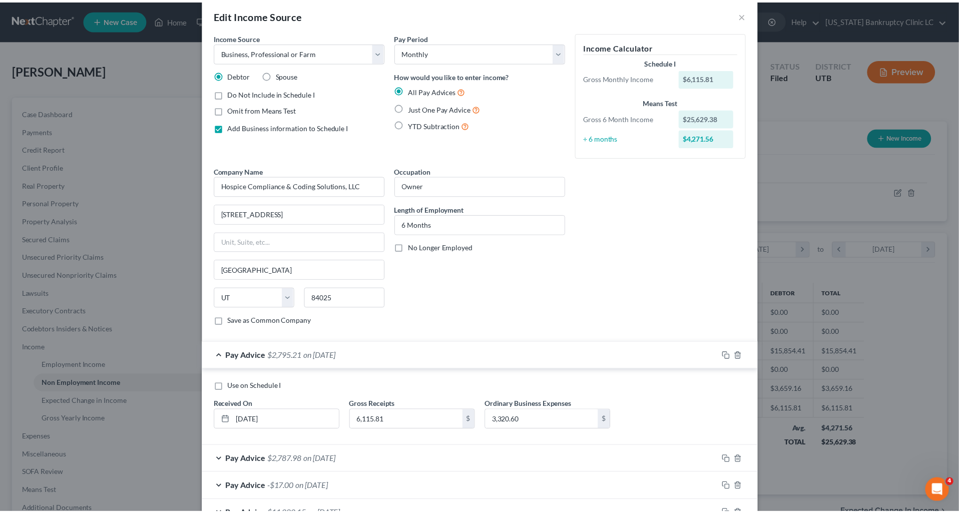
scroll to position [0, 0]
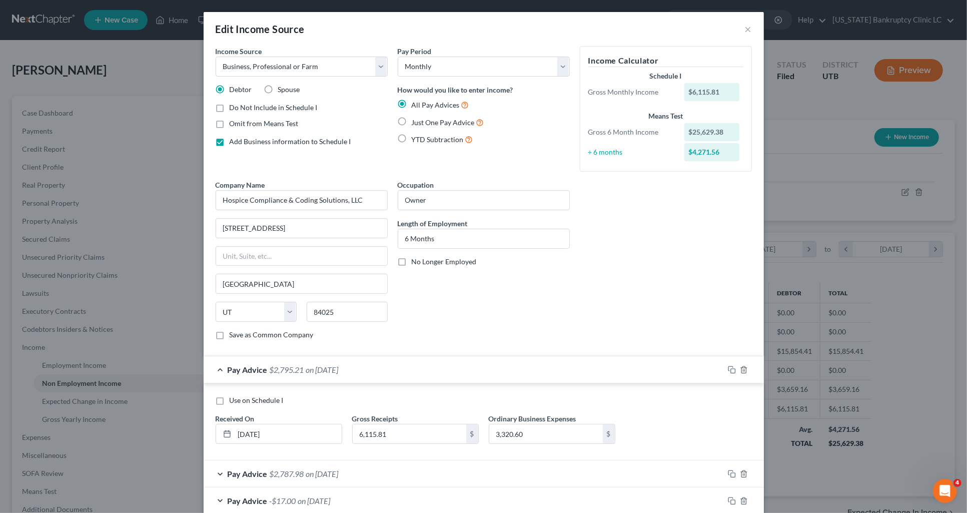
click at [751, 28] on div "Edit Income Source ×" at bounding box center [484, 29] width 561 height 34
click at [750, 26] on div "Edit Income Source ×" at bounding box center [484, 29] width 561 height 34
click at [745, 26] on button "×" at bounding box center [748, 29] width 7 height 12
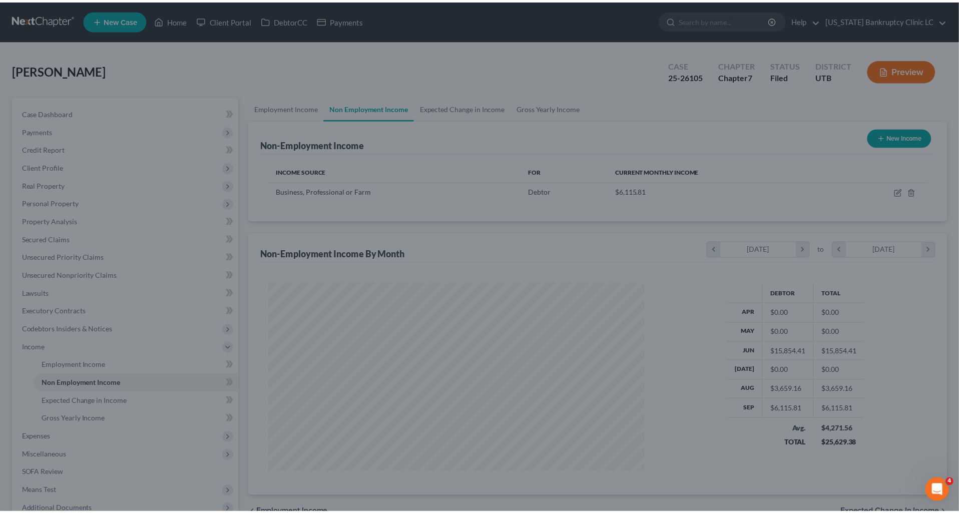
scroll to position [500323, 500115]
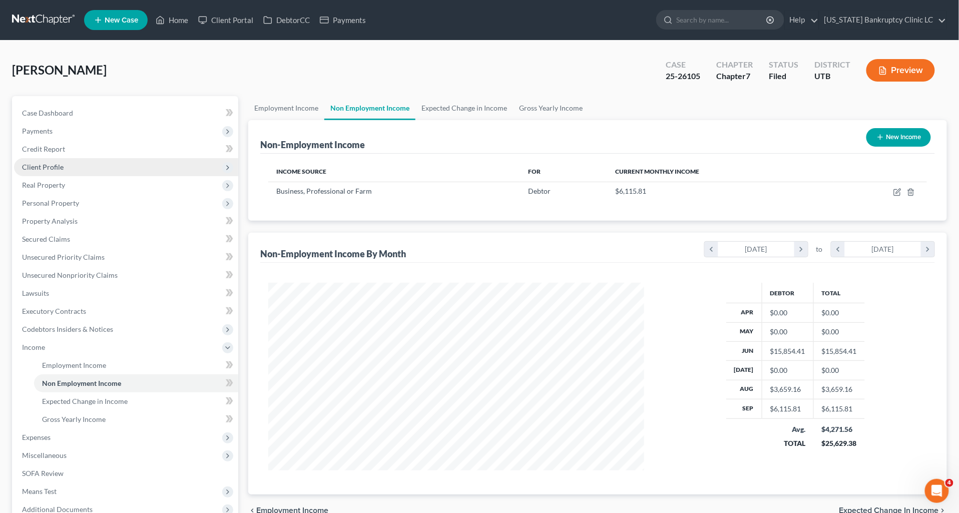
click at [70, 161] on span "Client Profile" at bounding box center [126, 167] width 224 height 18
